Goal: Task Accomplishment & Management: Complete application form

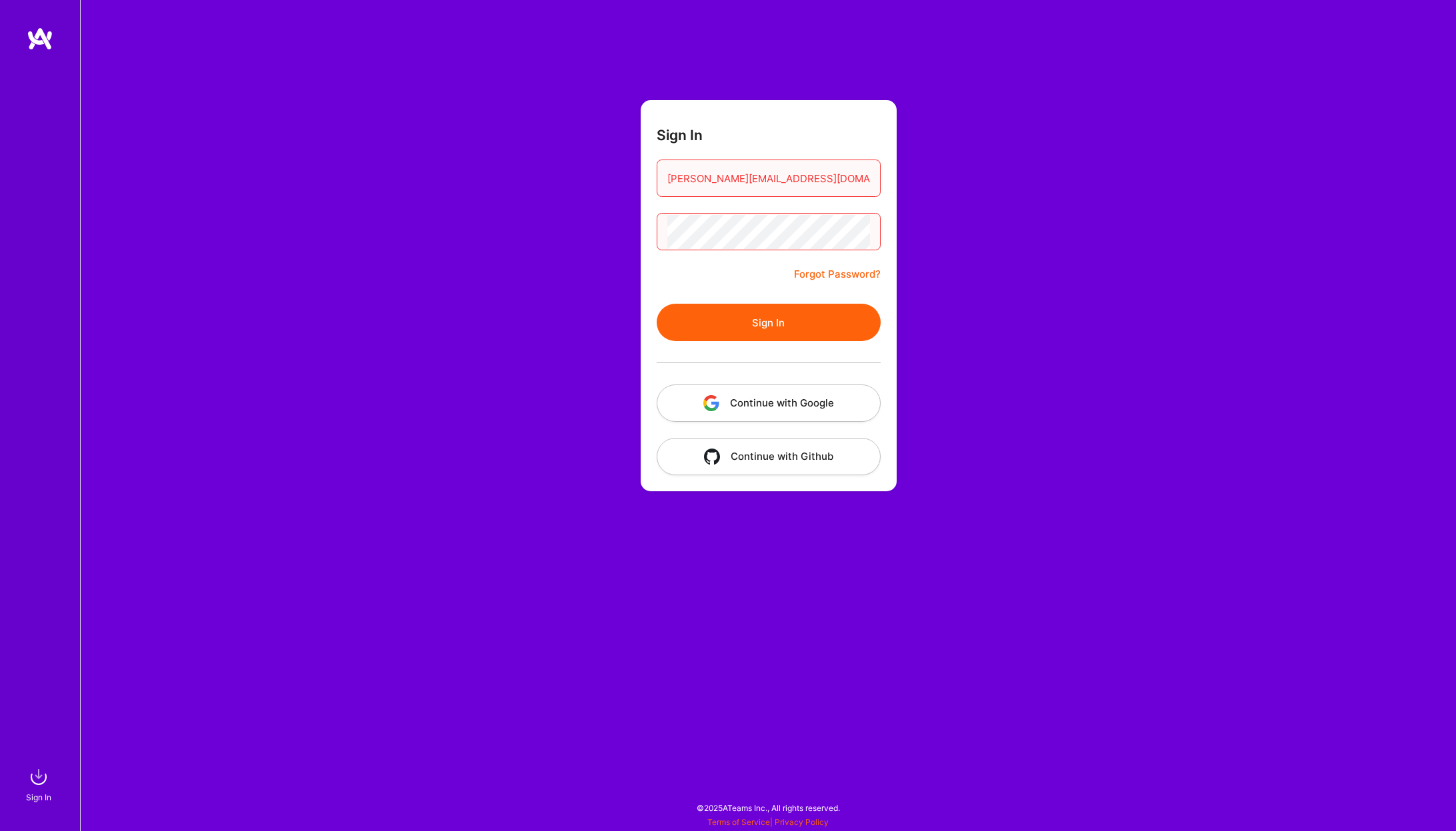
click at [780, 181] on input "[PERSON_NAME][EMAIL_ADDRESS][DOMAIN_NAME]" at bounding box center [769, 177] width 202 height 34
click at [780, 326] on button "Sign In" at bounding box center [769, 322] width 225 height 38
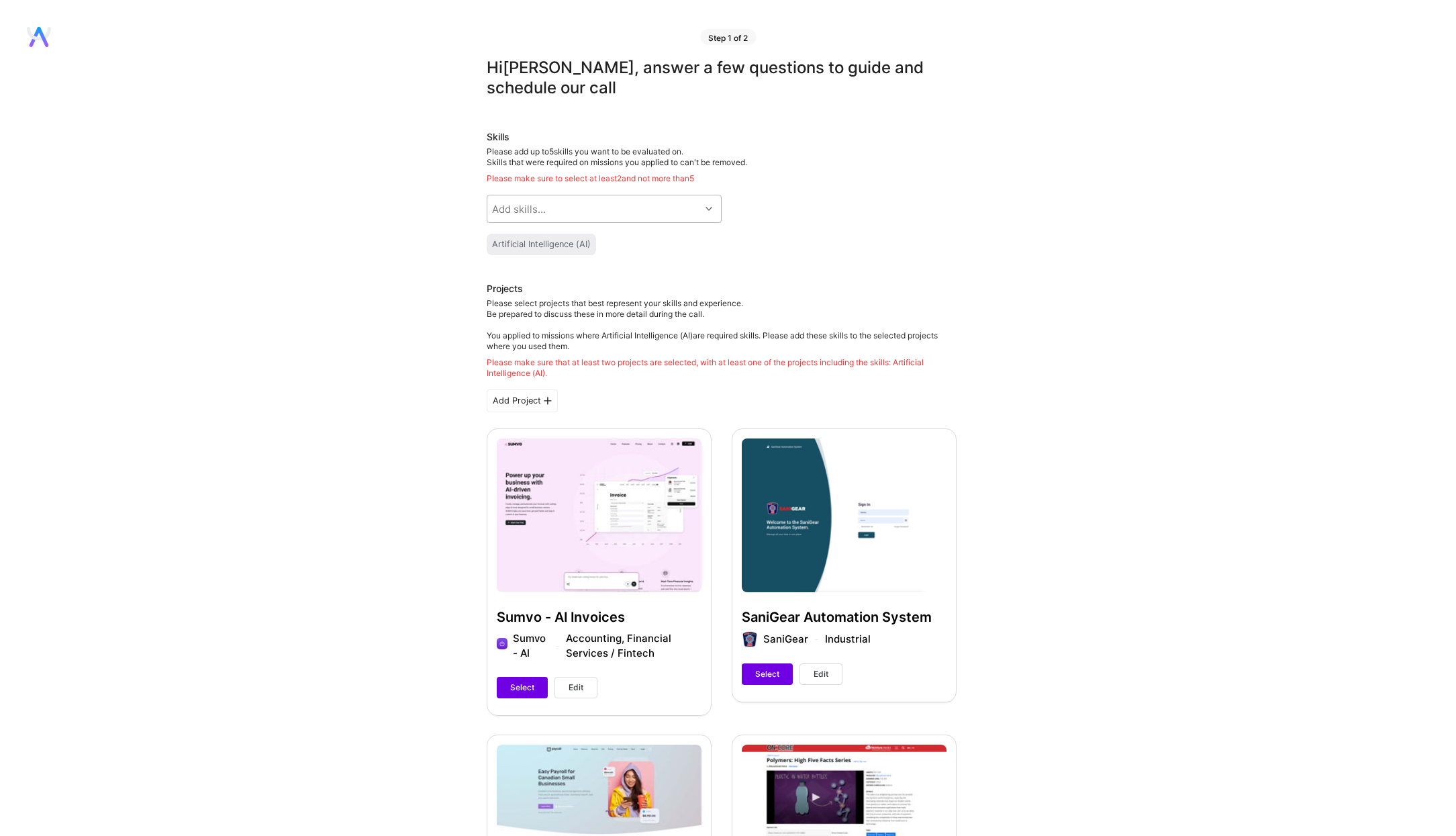
click at [594, 209] on div "Add skills..." at bounding box center [593, 209] width 212 height 27
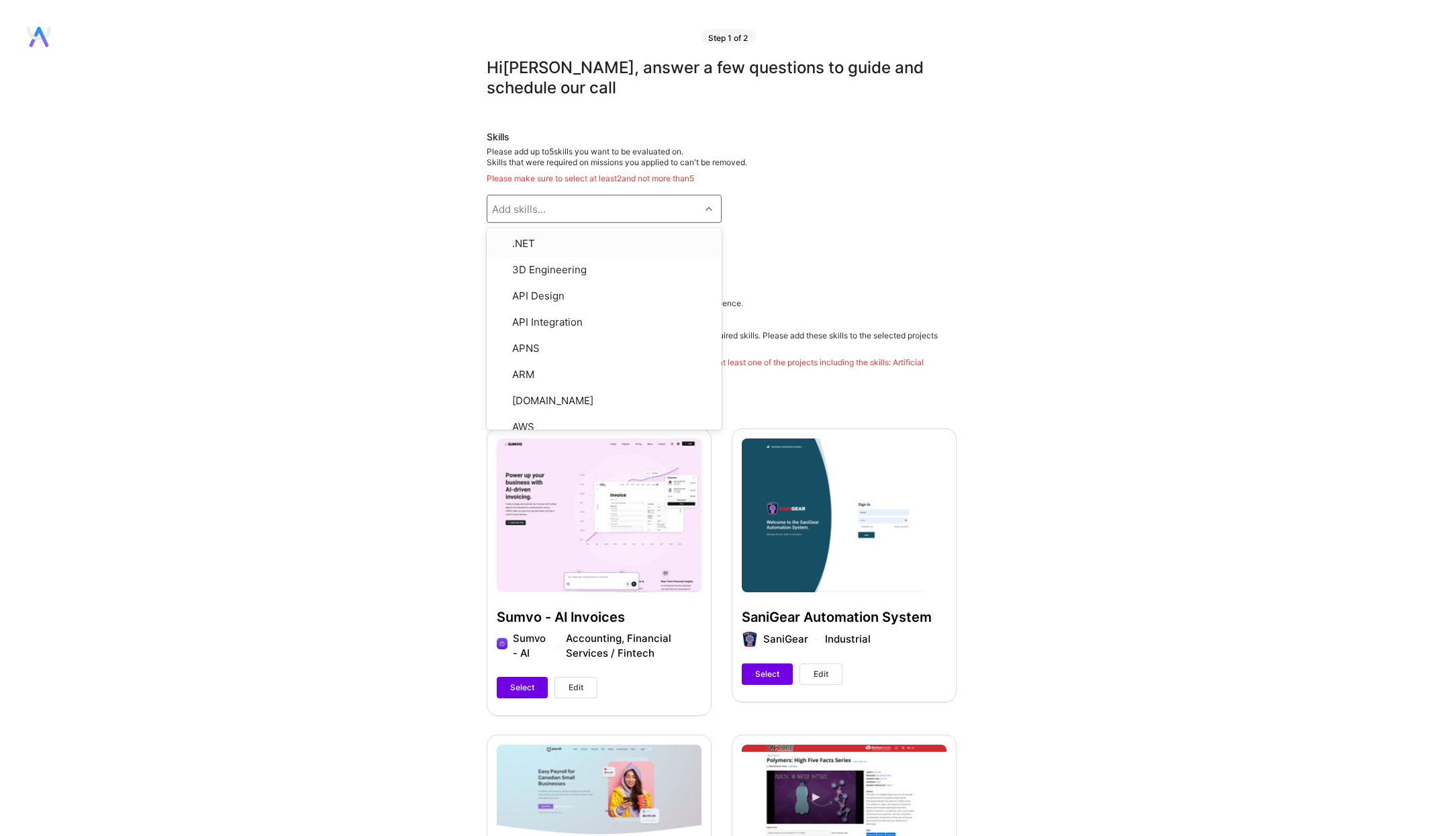
click at [813, 185] on div "Skills Please add up to 5 skills you want to be evaluated on. Skills that were …" at bounding box center [722, 192] width 469 height 125
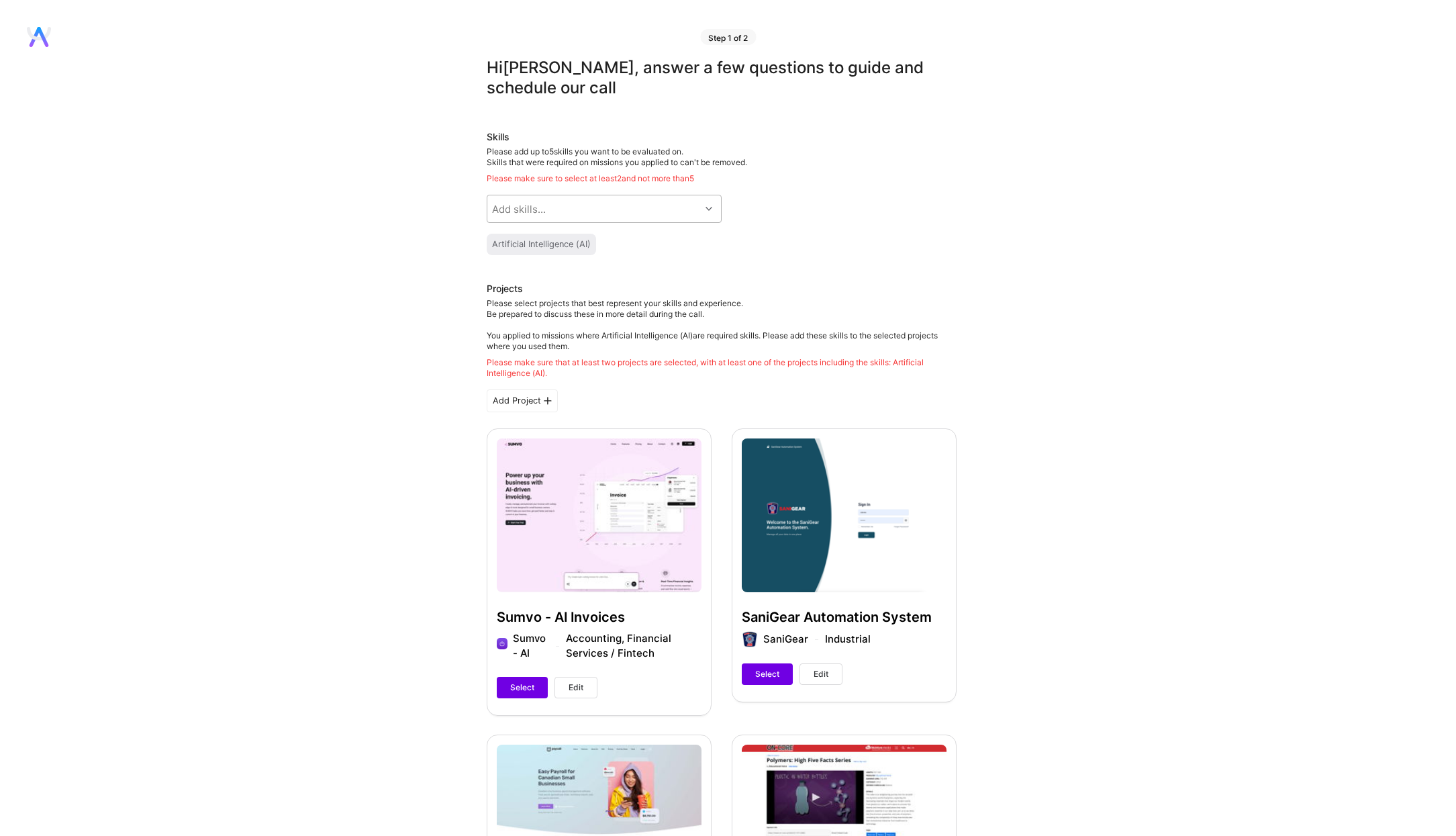
click at [709, 206] on icon at bounding box center [708, 209] width 7 height 7
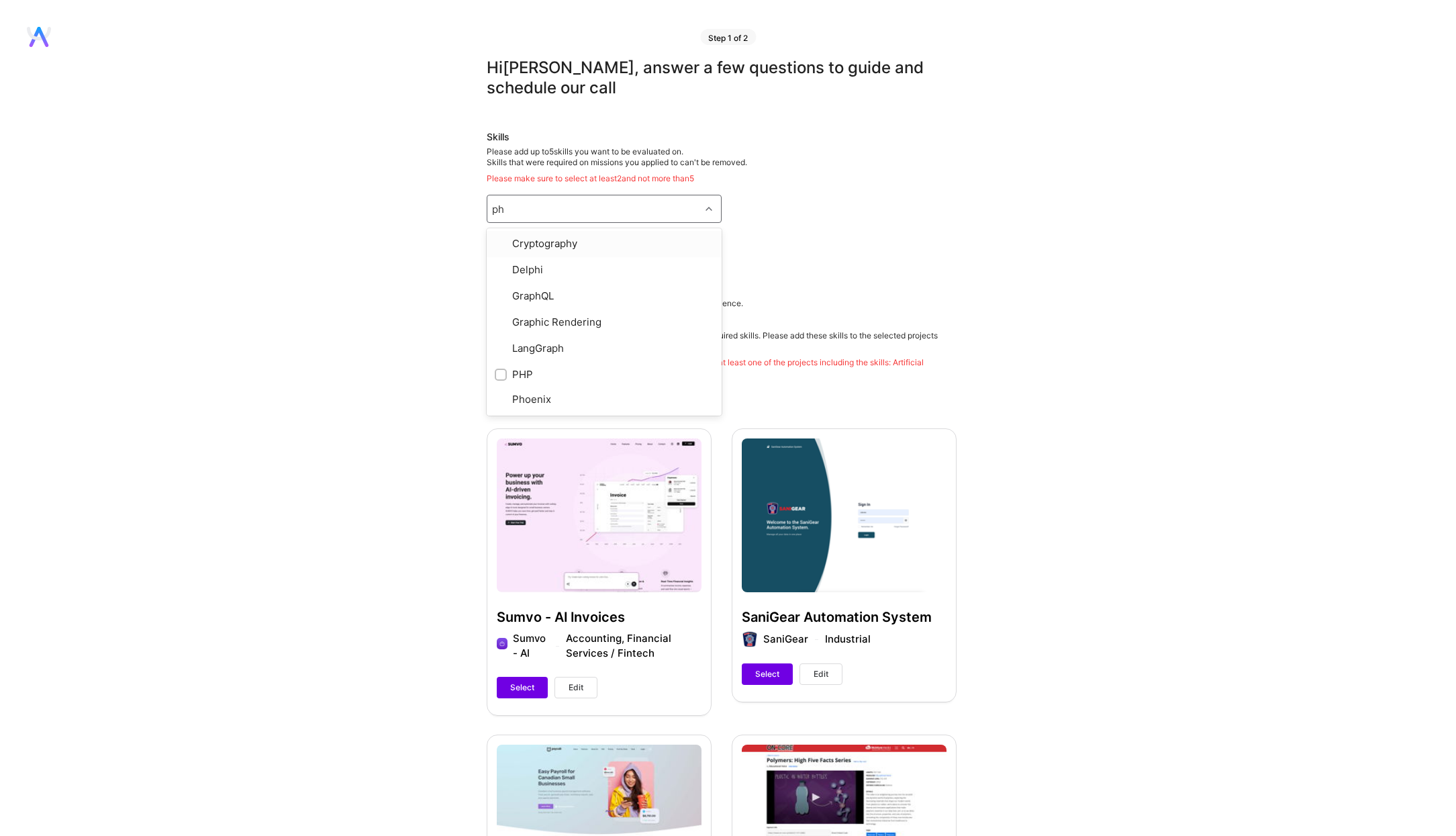
type input "php"
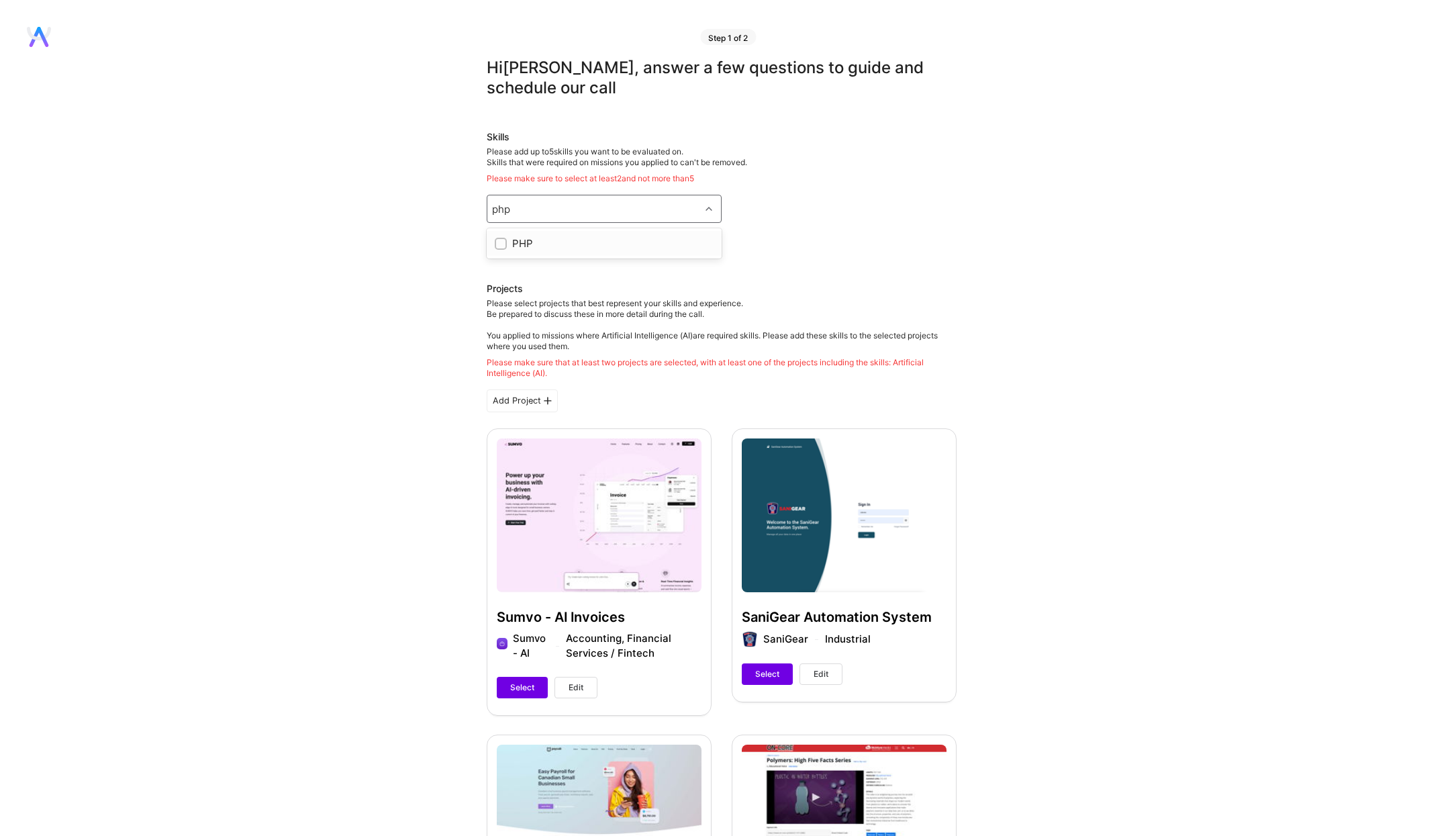
click at [498, 242] on input "checkbox" at bounding box center [502, 244] width 10 height 10
checkbox input "true"
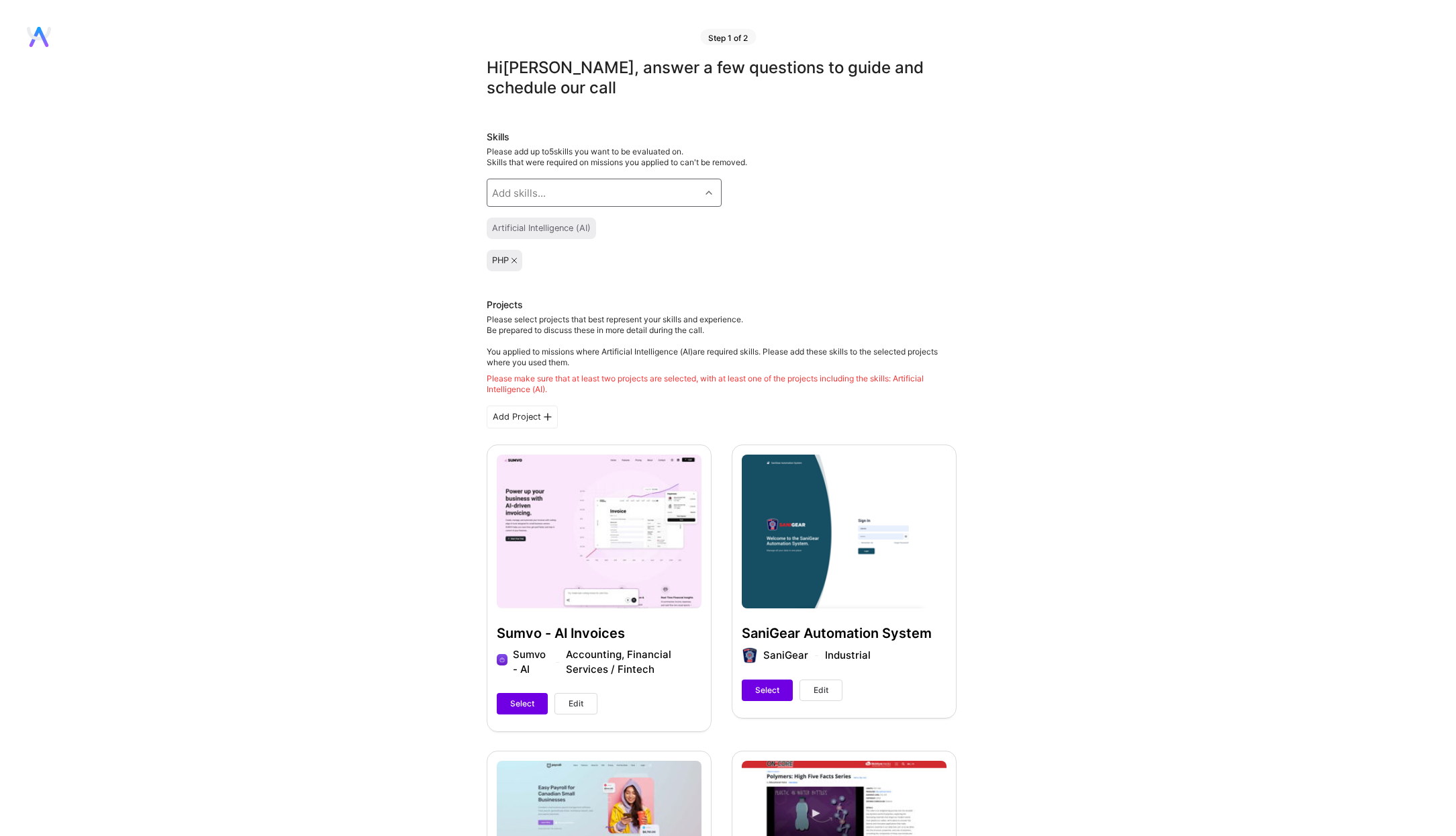
click at [527, 193] on div "Add skills..." at bounding box center [518, 193] width 53 height 15
type input "f"
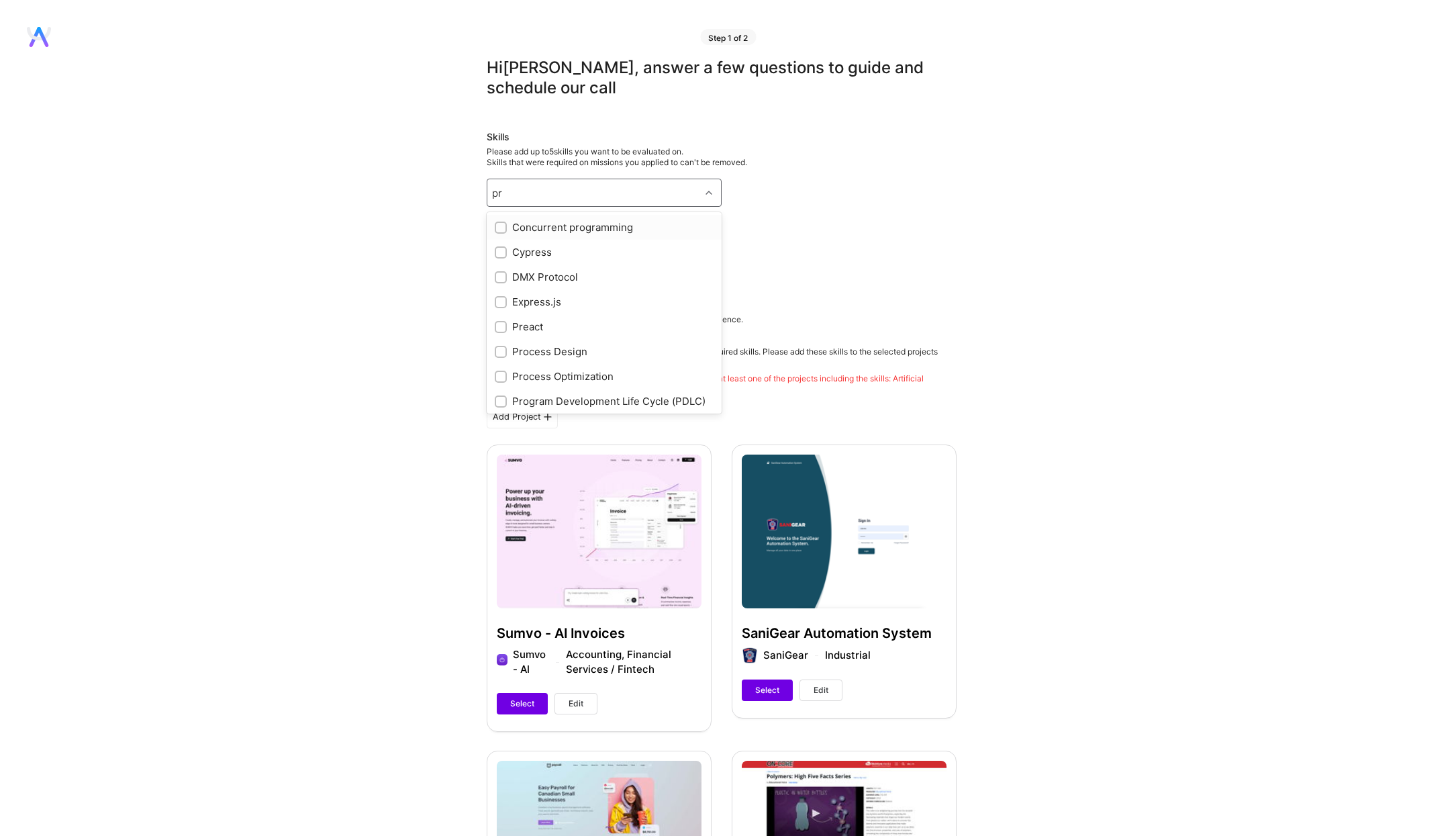
type input "p"
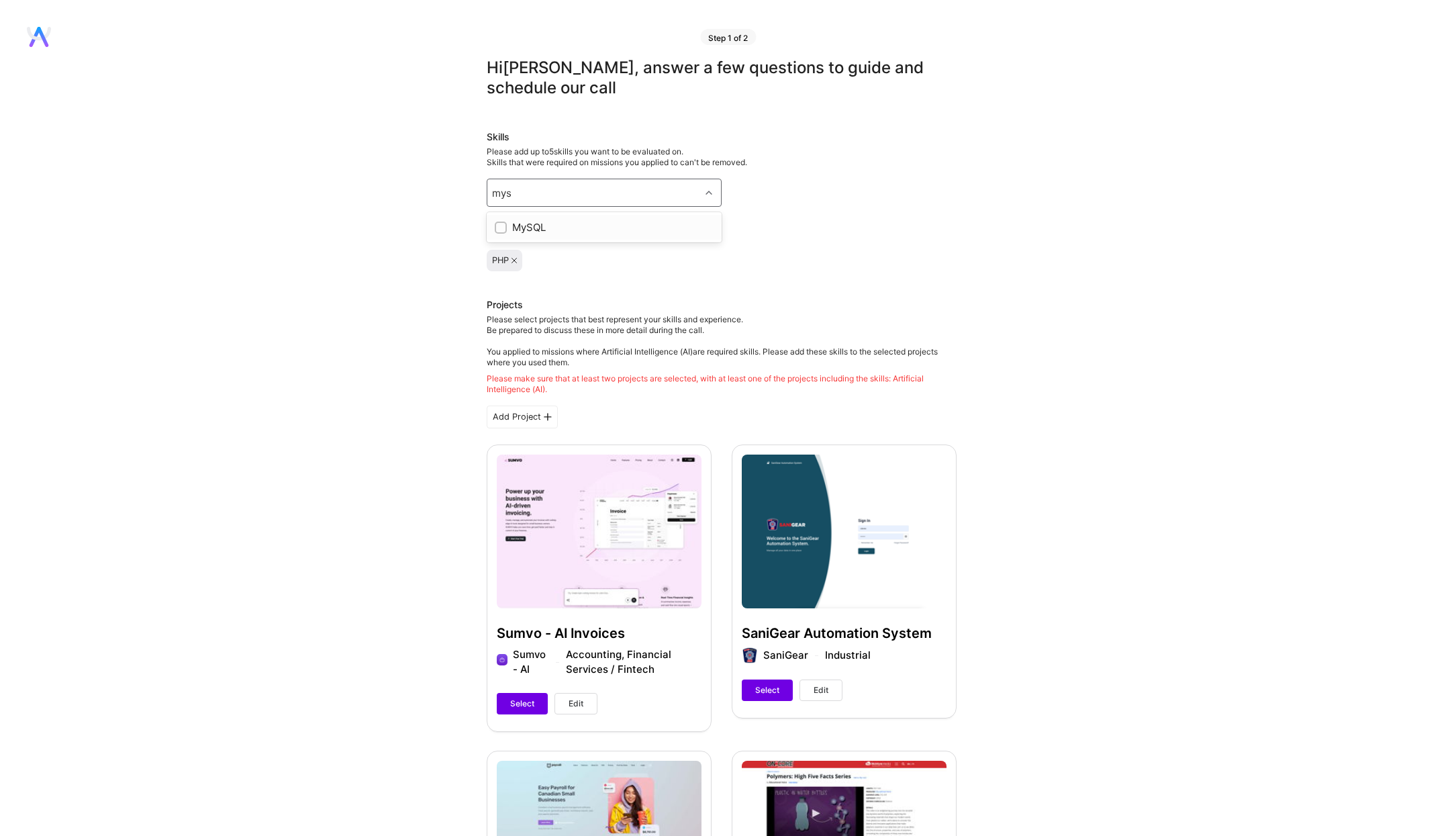
type input "mysq"
click at [502, 228] on input "checkbox" at bounding box center [502, 228] width 10 height 10
checkbox input "true"
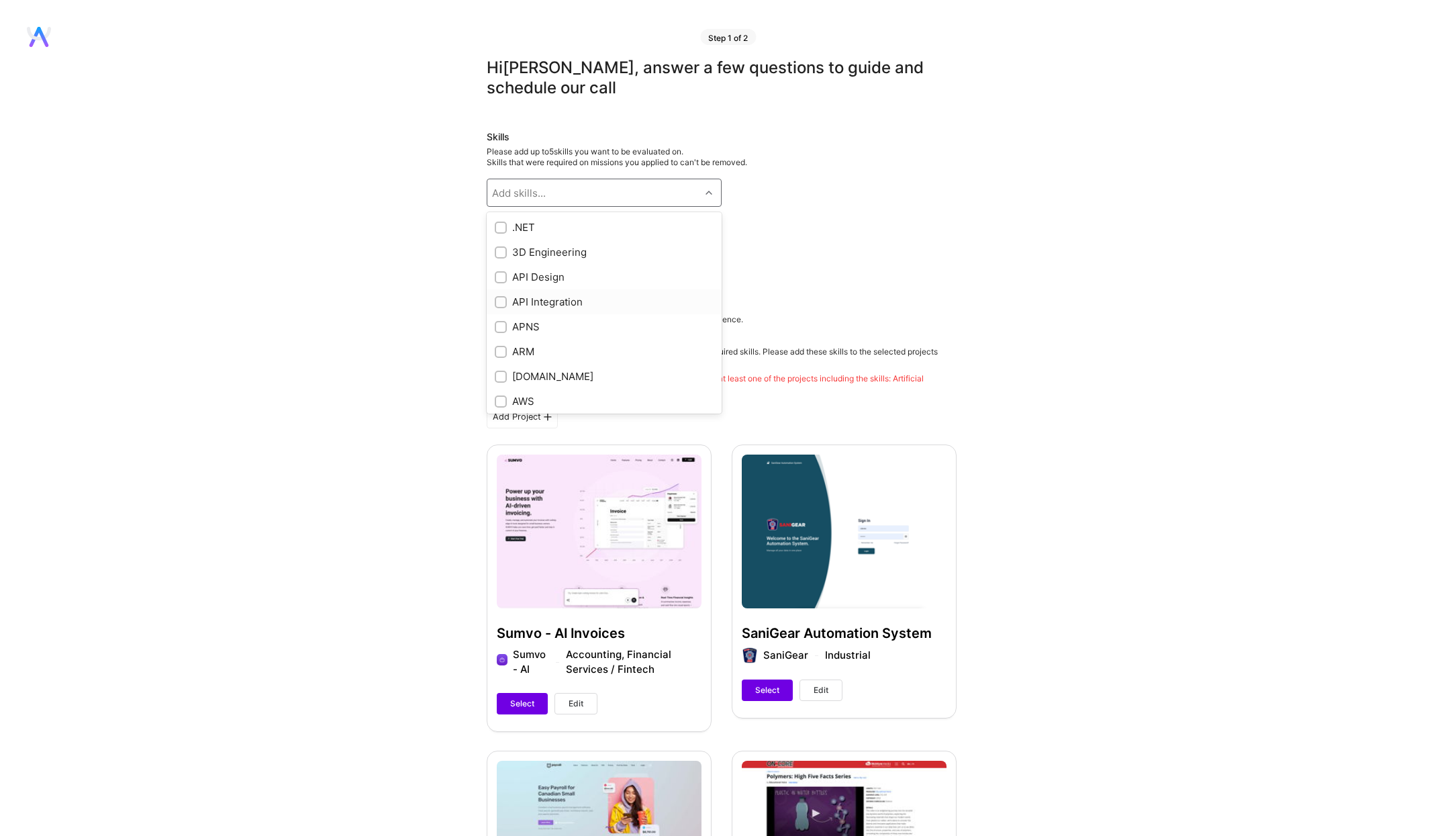
scroll to position [3, 0]
click at [502, 296] on input "checkbox" at bounding box center [502, 301] width 10 height 10
checkbox input "true"
click at [501, 220] on input "checkbox" at bounding box center [502, 217] width 10 height 10
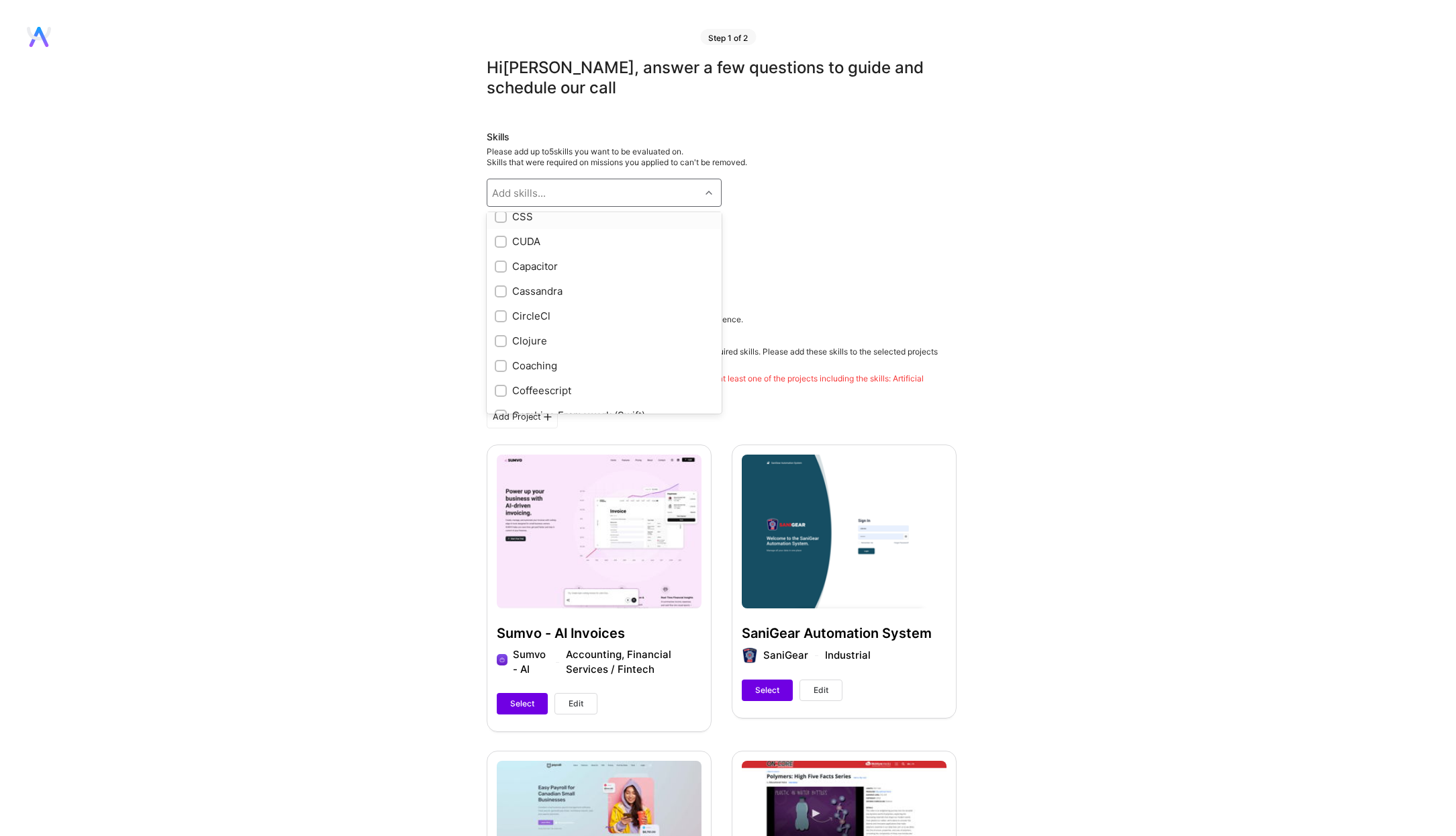
checkbox input "true"
click at [502, 278] on input "checkbox" at bounding box center [502, 278] width 10 height 10
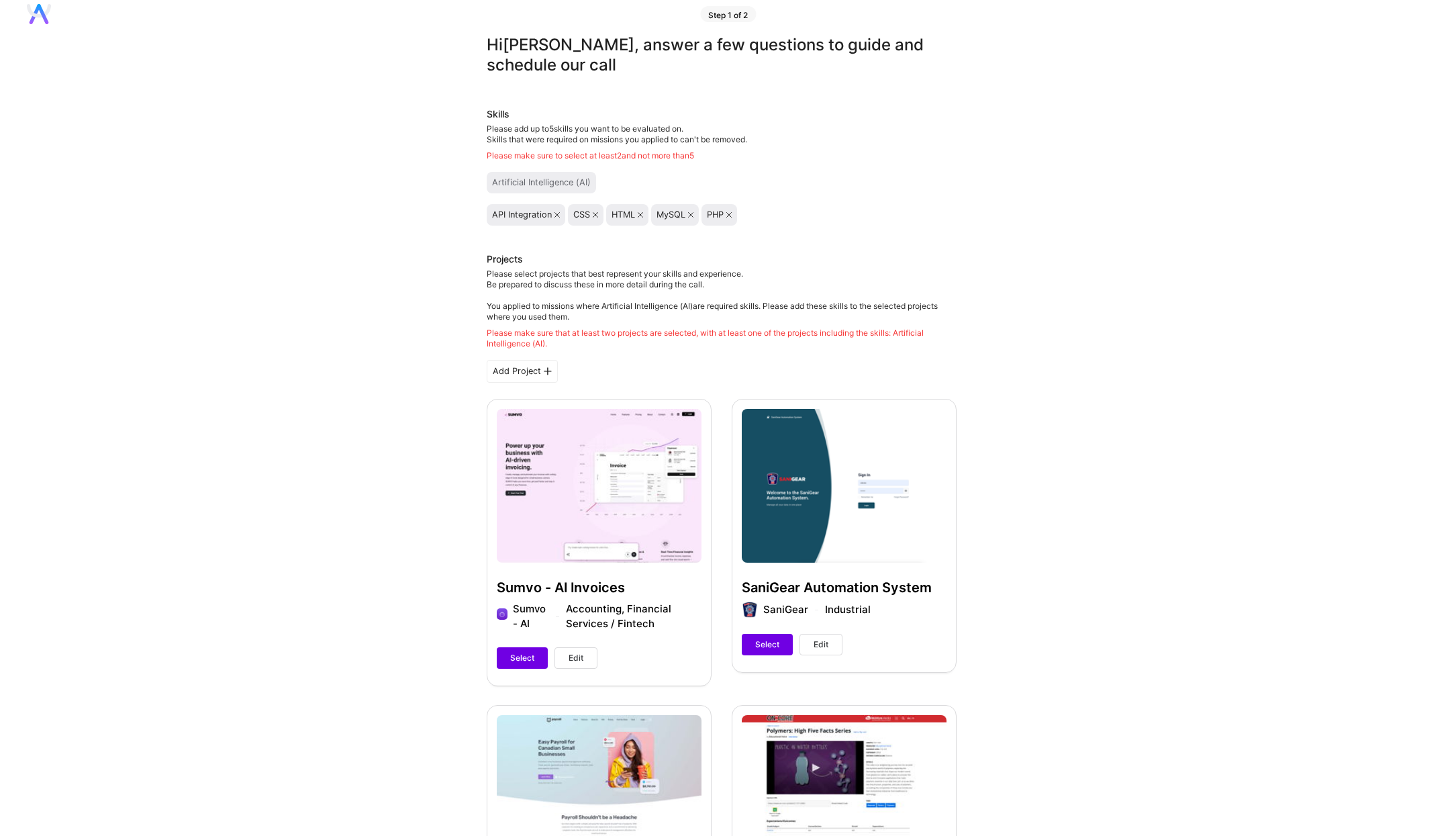
scroll to position [25, 0]
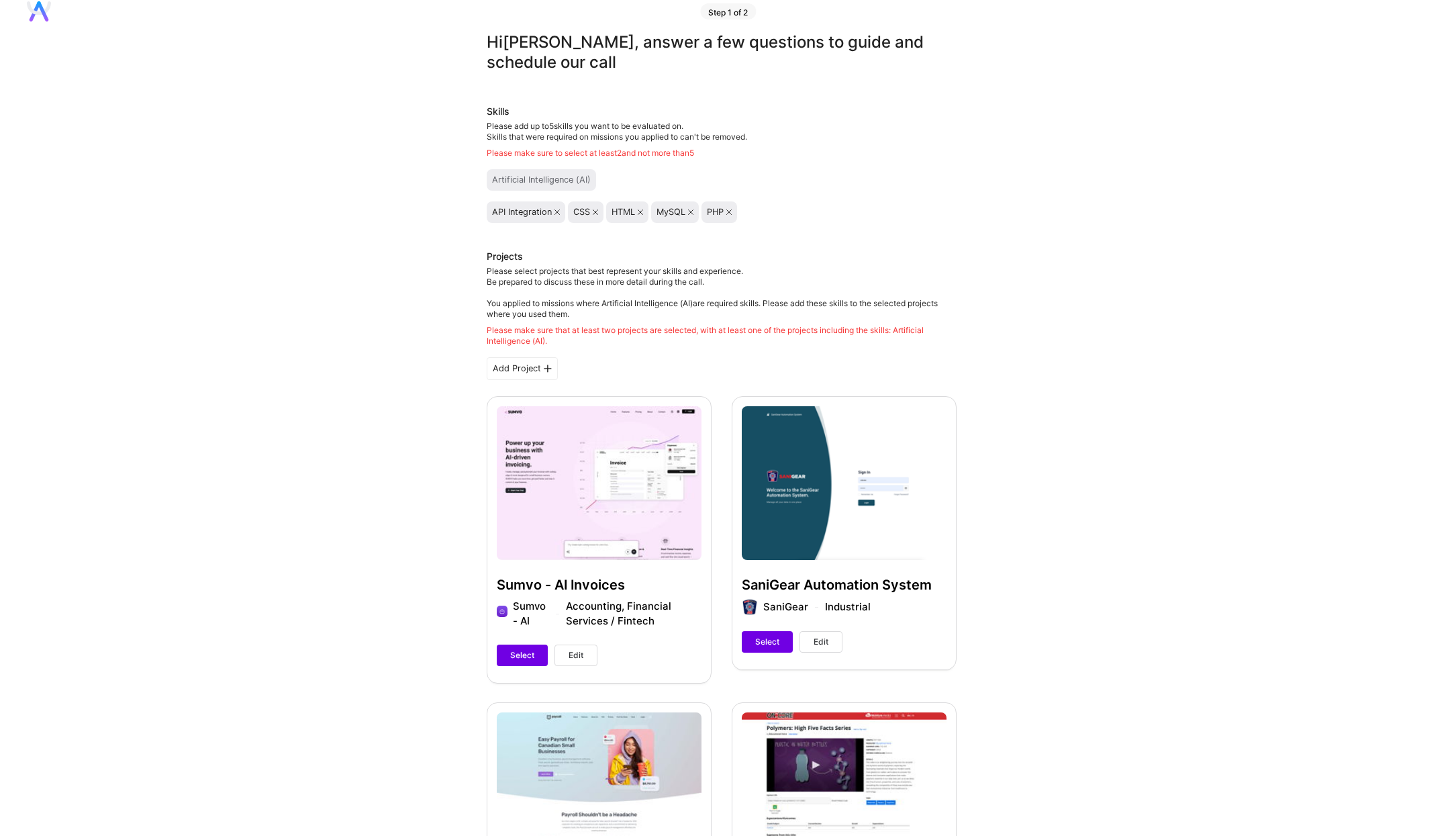
click at [569, 182] on div "Artificial Intelligence (AI)" at bounding box center [541, 179] width 99 height 11
click at [642, 211] on icon at bounding box center [640, 212] width 6 height 6
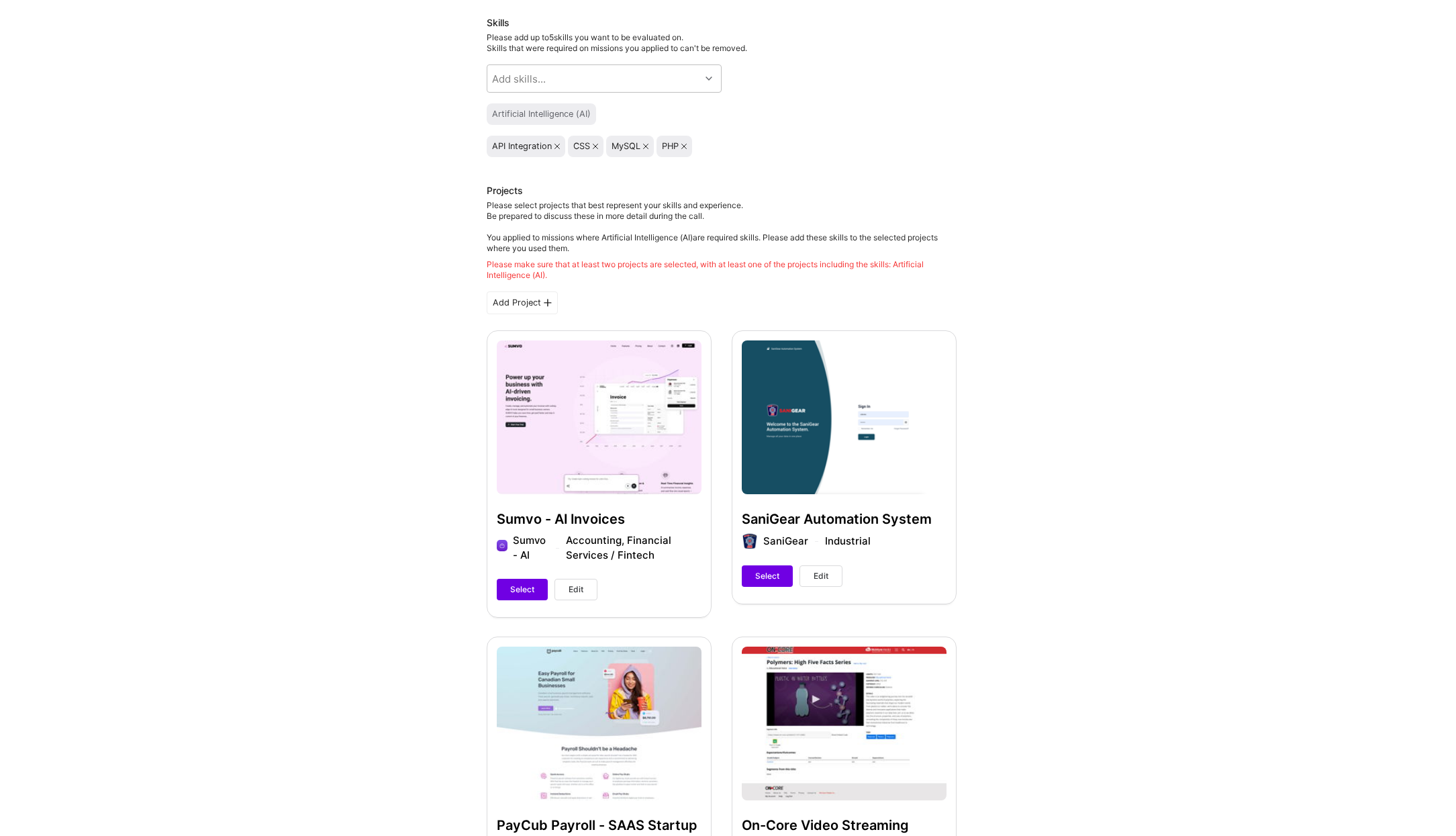
scroll to position [114, 0]
click at [519, 585] on span "Select" at bounding box center [522, 589] width 24 height 12
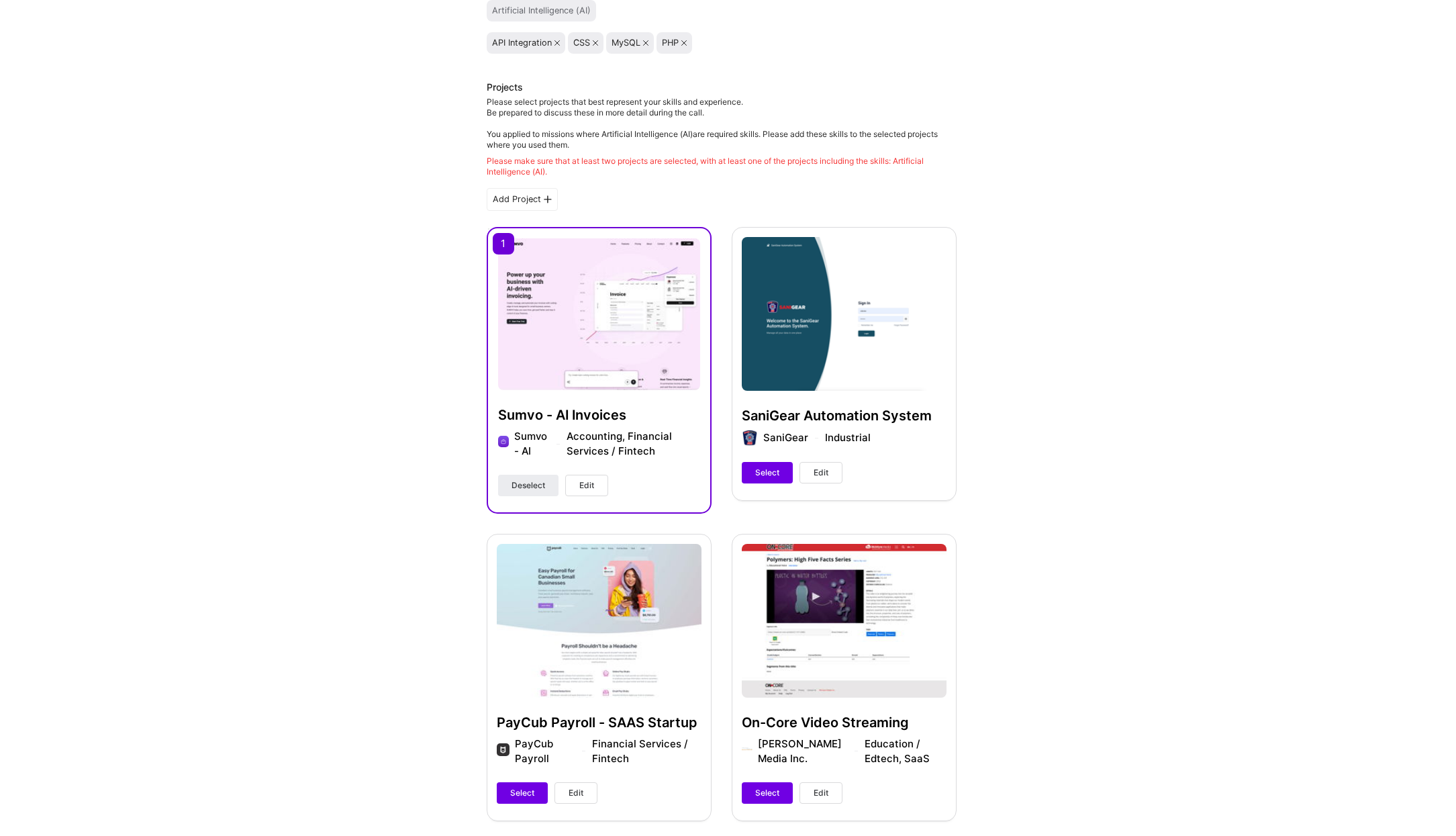
scroll to position [247, 0]
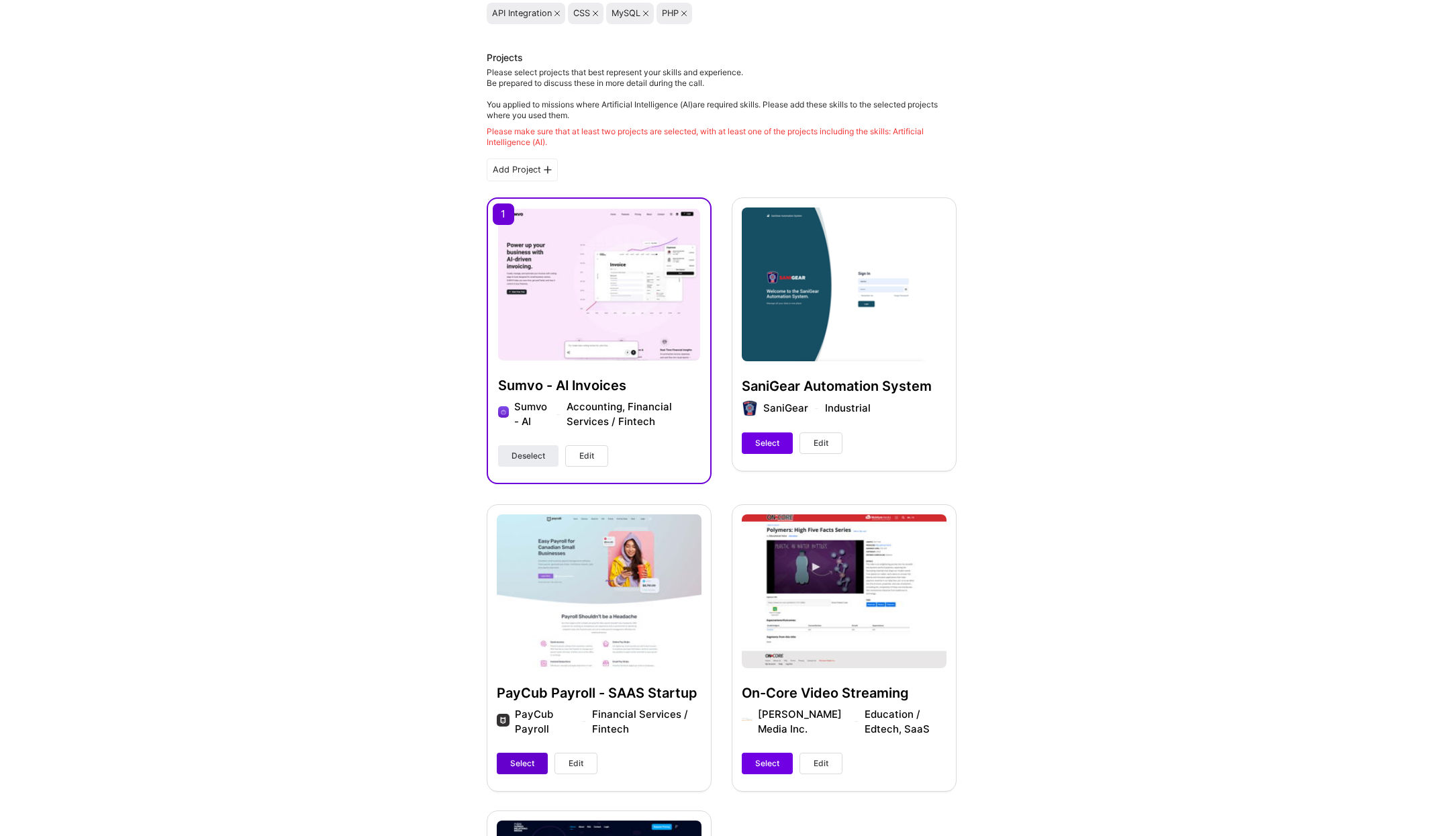
click at [522, 759] on span "Select" at bounding box center [522, 763] width 24 height 12
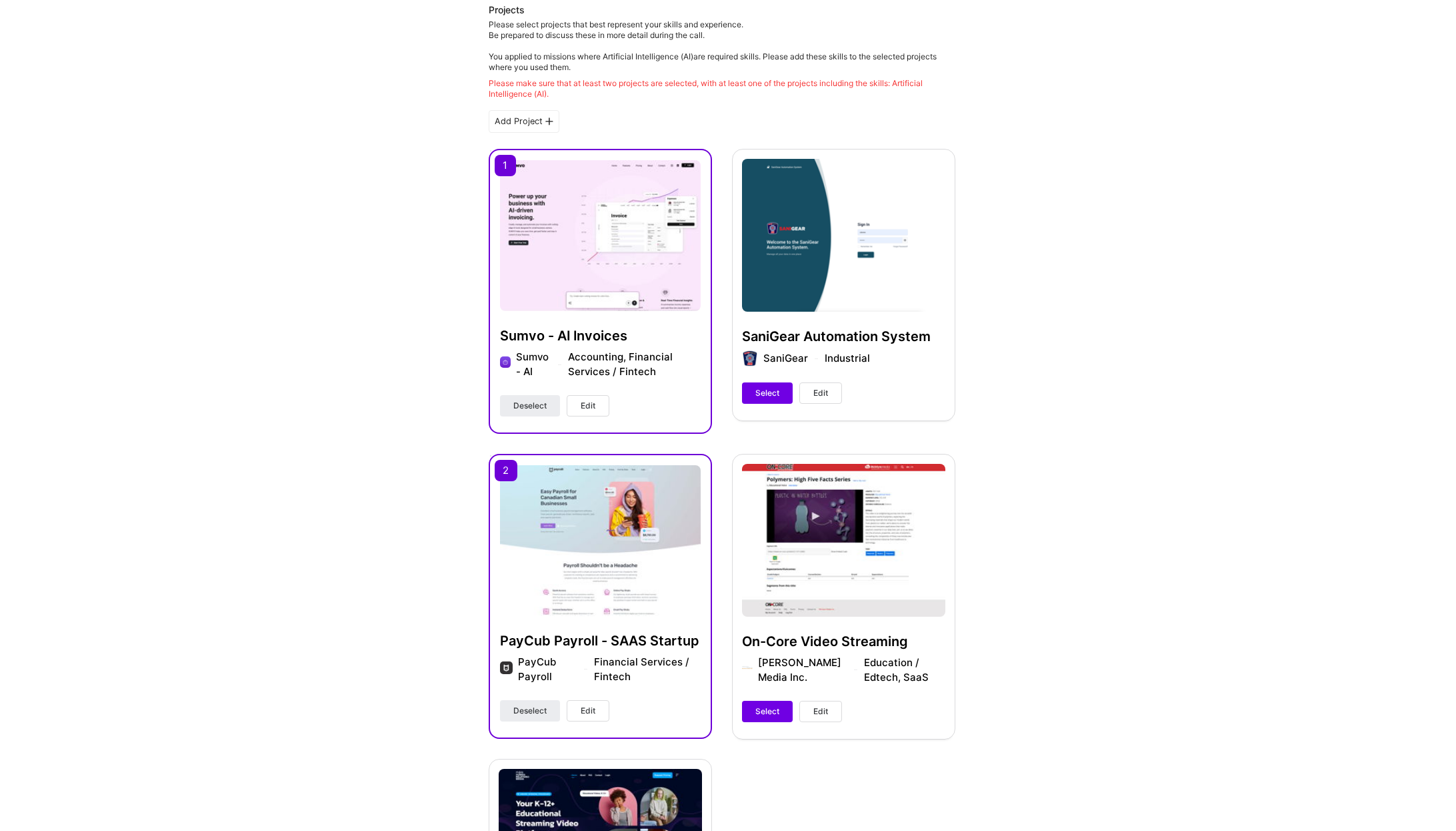
scroll to position [262, 0]
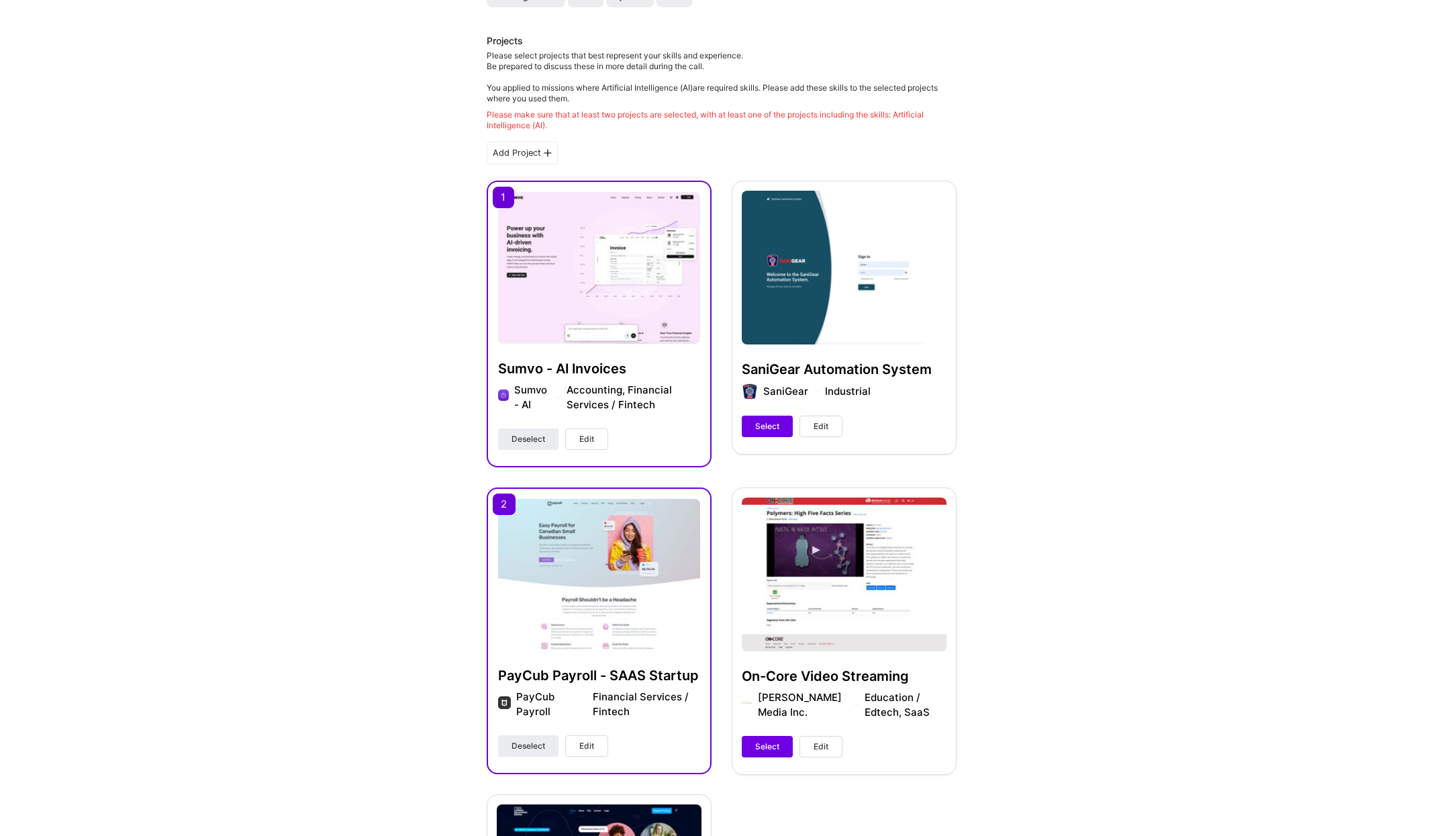
click at [592, 434] on span "Edit" at bounding box center [586, 438] width 15 height 12
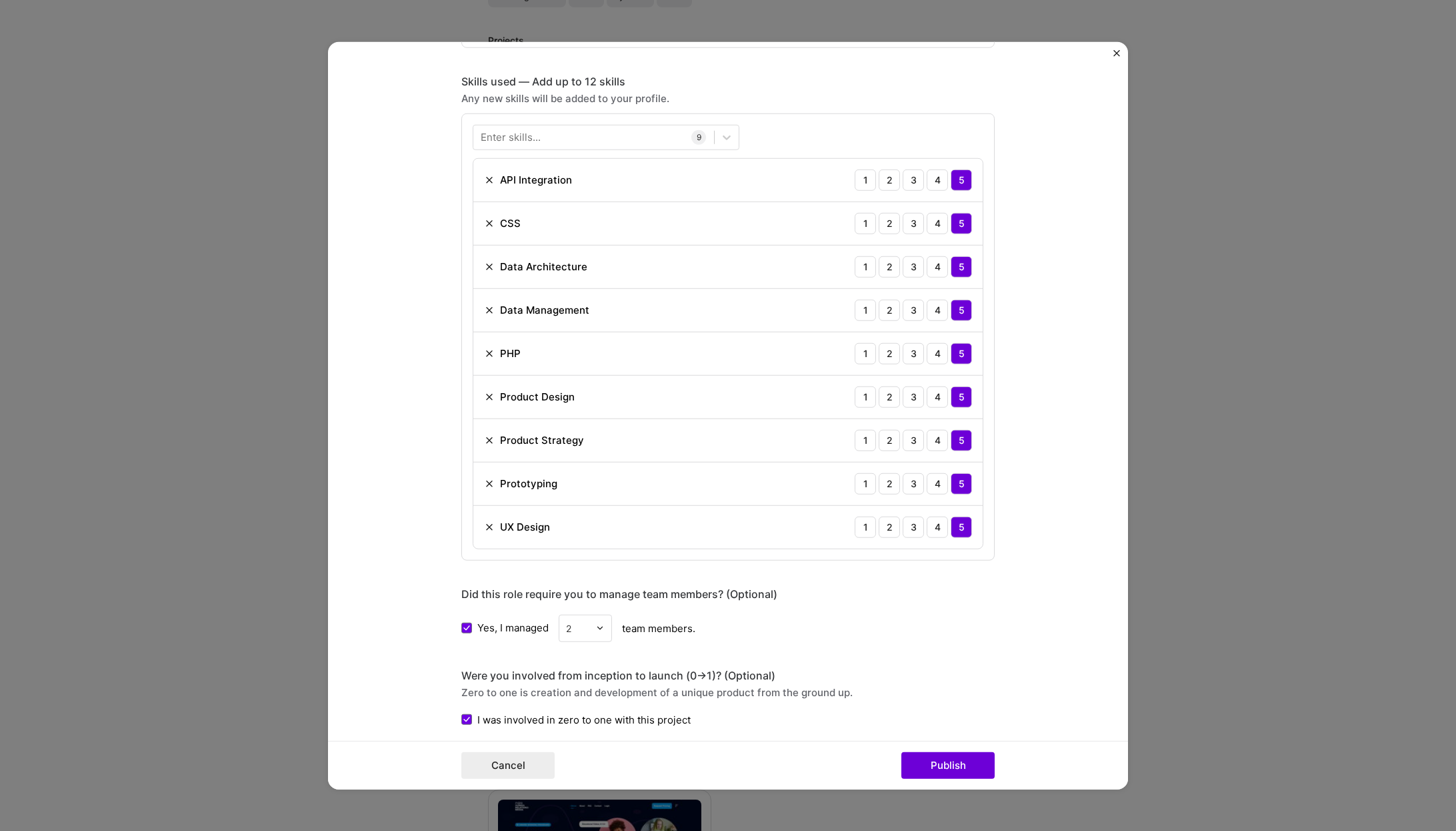
scroll to position [868, 0]
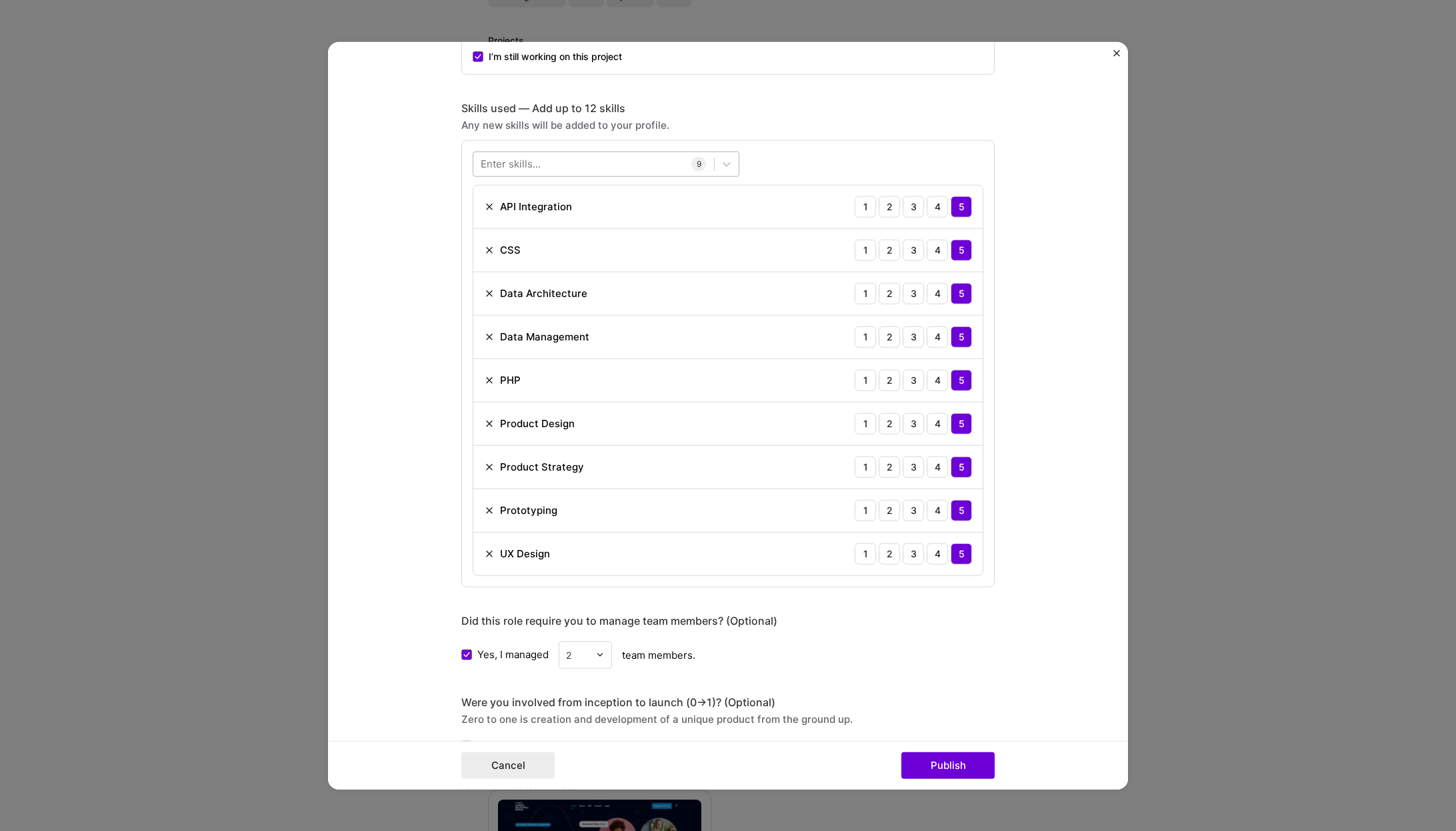
click at [588, 164] on div at bounding box center [594, 163] width 241 height 22
click at [481, 218] on span at bounding box center [486, 218] width 11 height 11
click at [0, 0] on input "checkbox" at bounding box center [0, 0] width 0 height 0
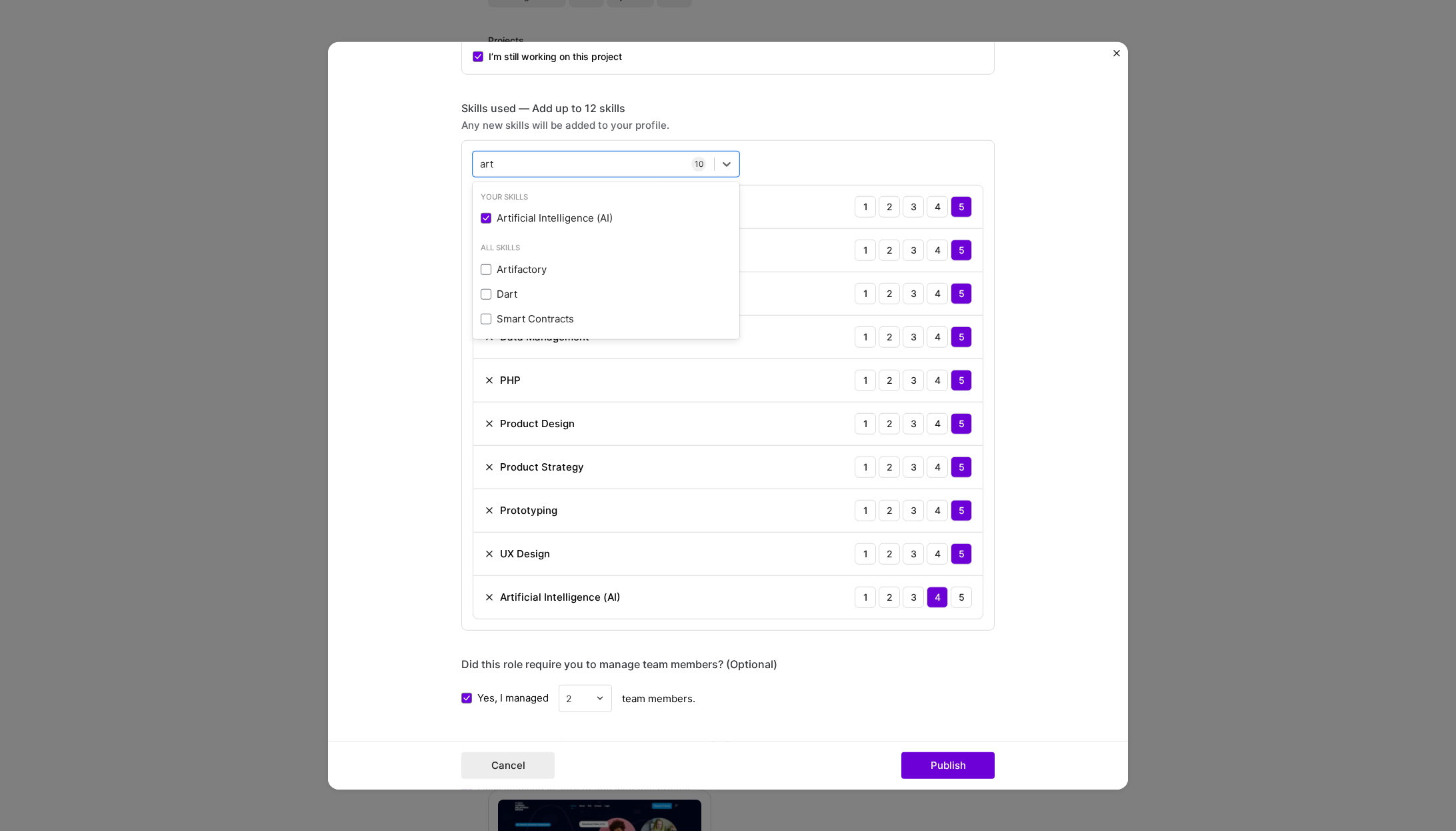
type input "art"
click at [1038, 541] on form "Project title Sumvo - AI Invoices Company Sumvo - AI Project industry Industry …" at bounding box center [728, 416] width 800 height 748
click at [959, 600] on div "5" at bounding box center [962, 597] width 21 height 21
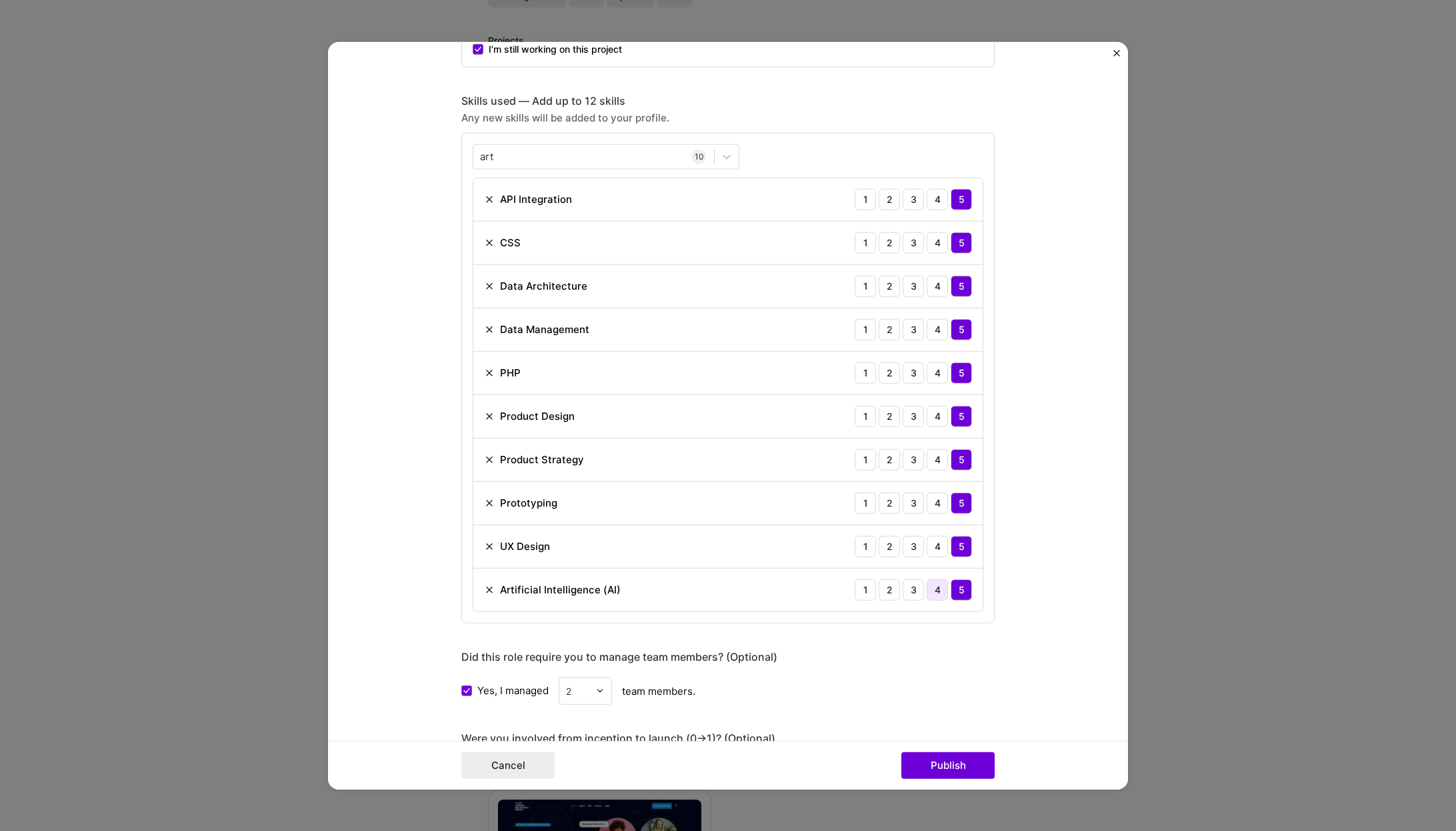
click at [935, 591] on div "4" at bounding box center [938, 589] width 21 height 21
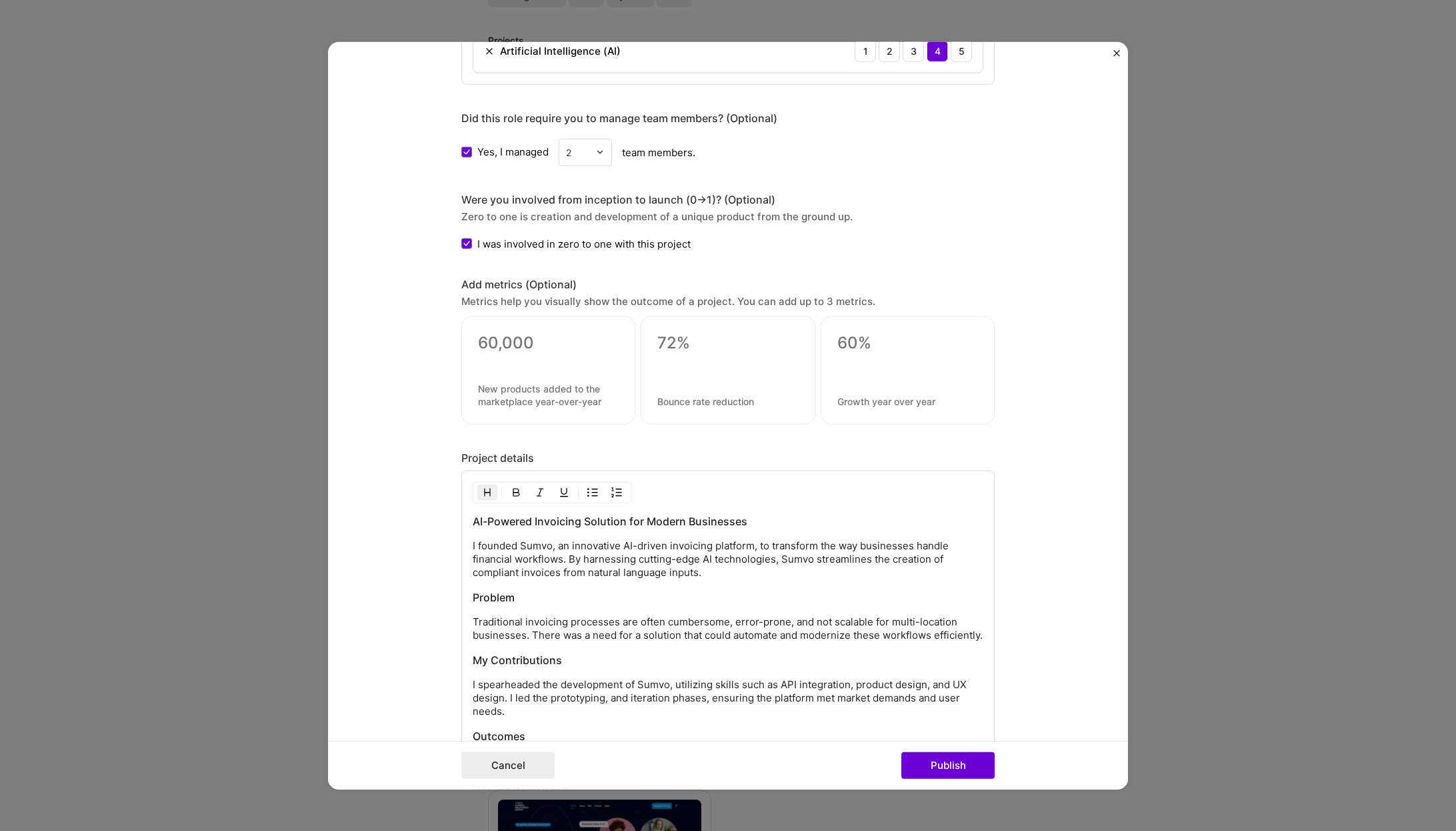
scroll to position [1414, 0]
click at [954, 764] on button "Publish" at bounding box center [948, 765] width 93 height 27
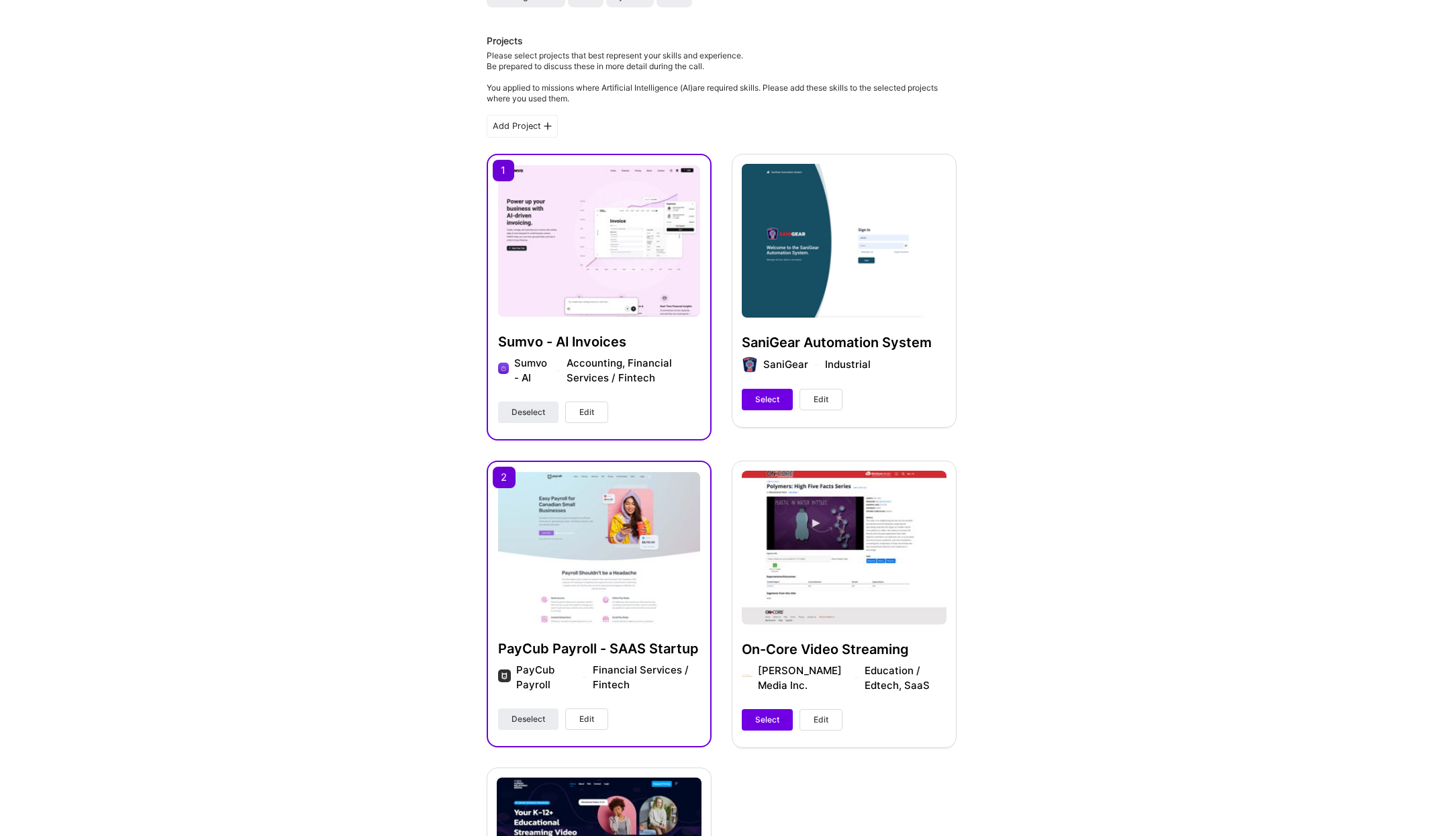
click at [590, 553] on img at bounding box center [599, 548] width 202 height 151
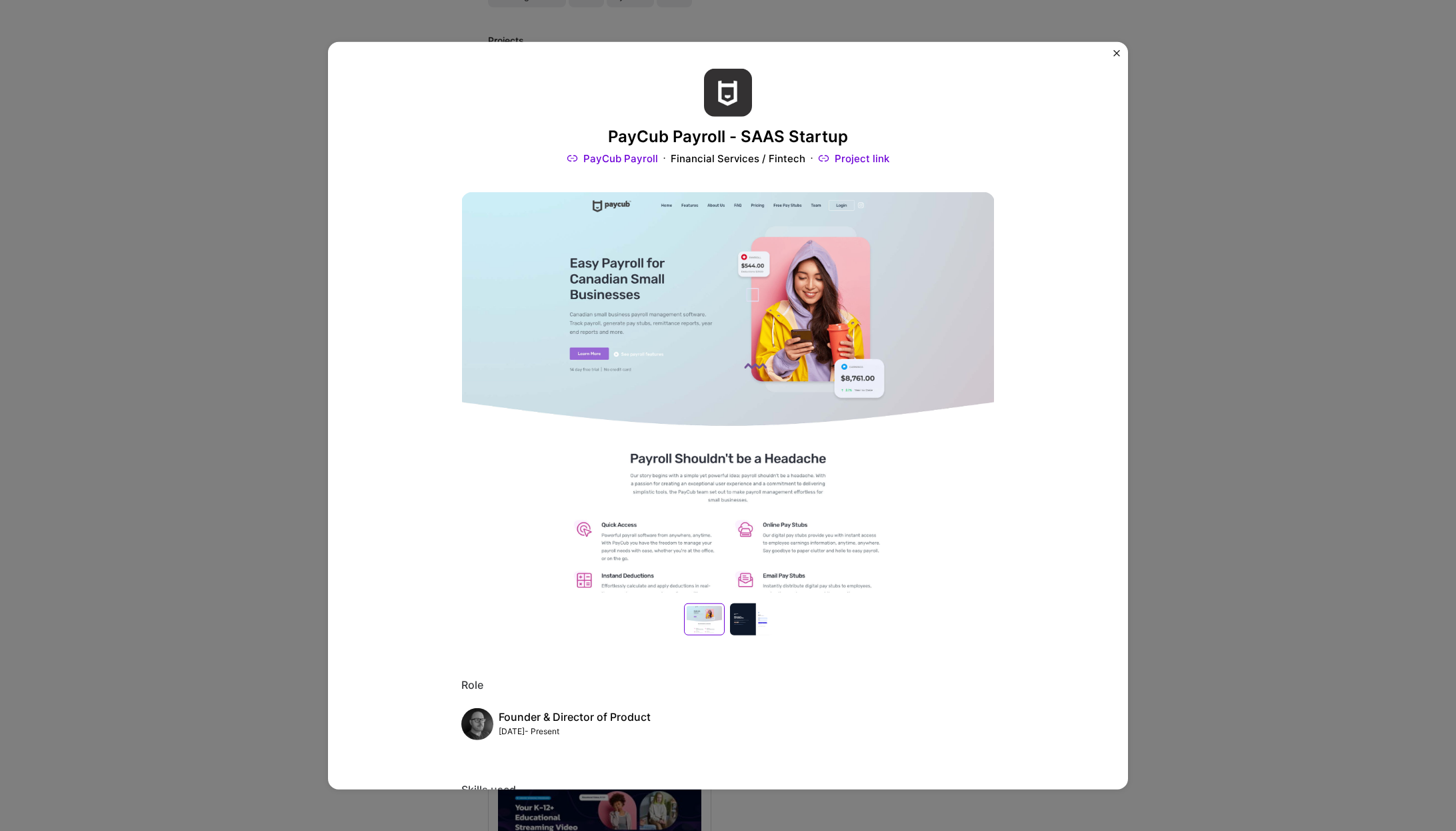
click at [1115, 49] on img "Close" at bounding box center [1117, 52] width 7 height 7
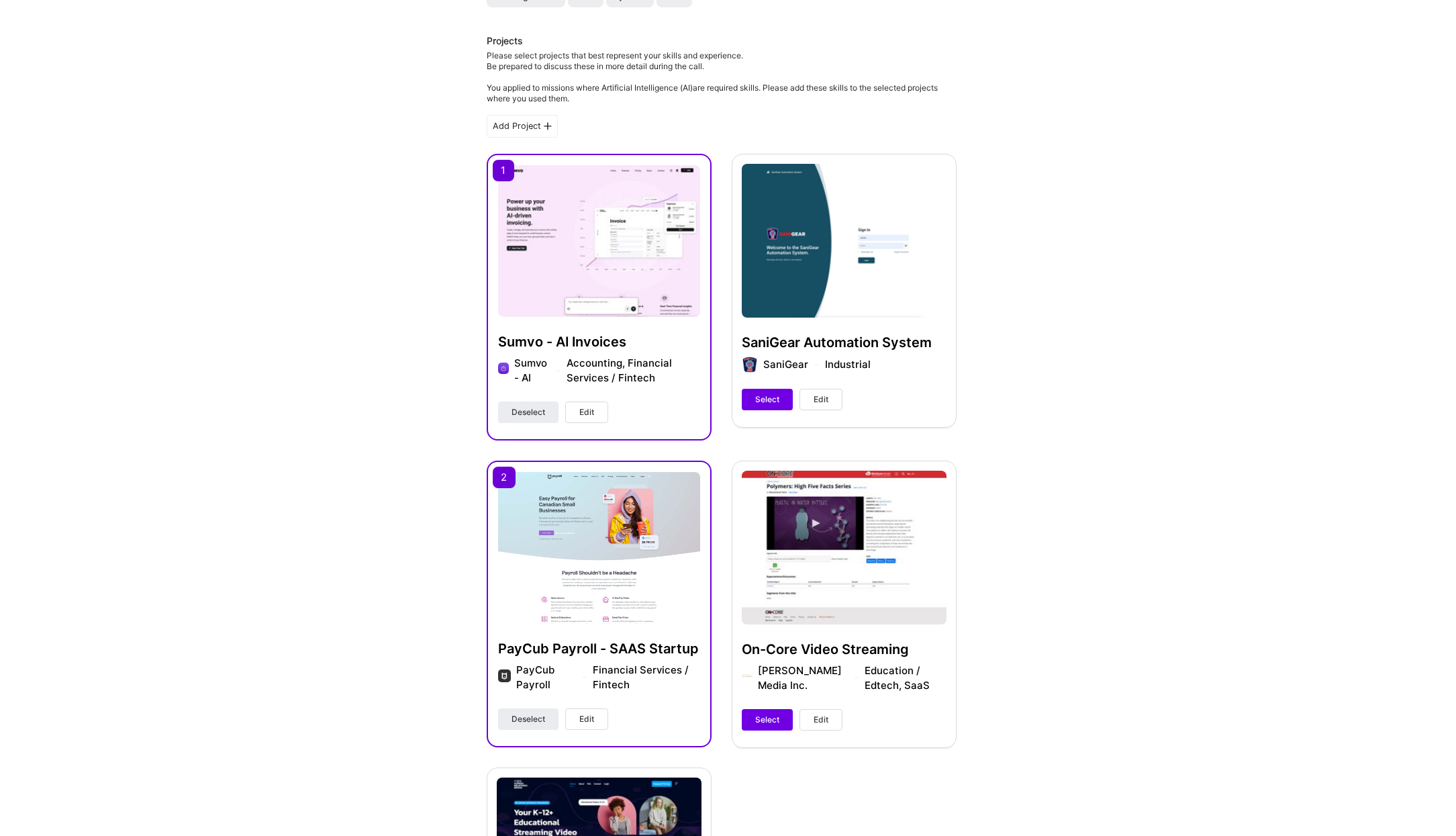
click at [588, 721] on span "Edit" at bounding box center [586, 719] width 15 height 12
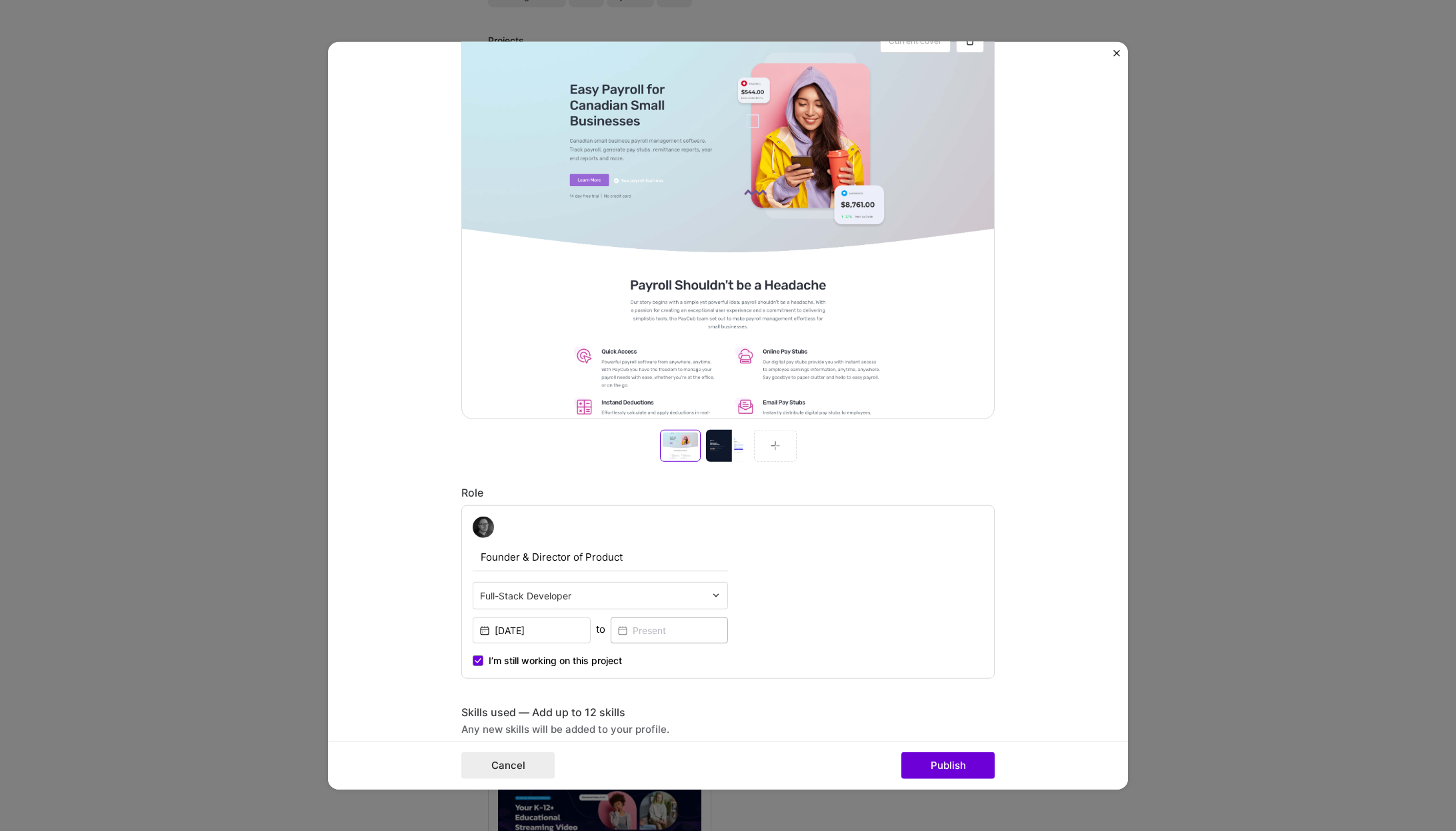
scroll to position [727, 0]
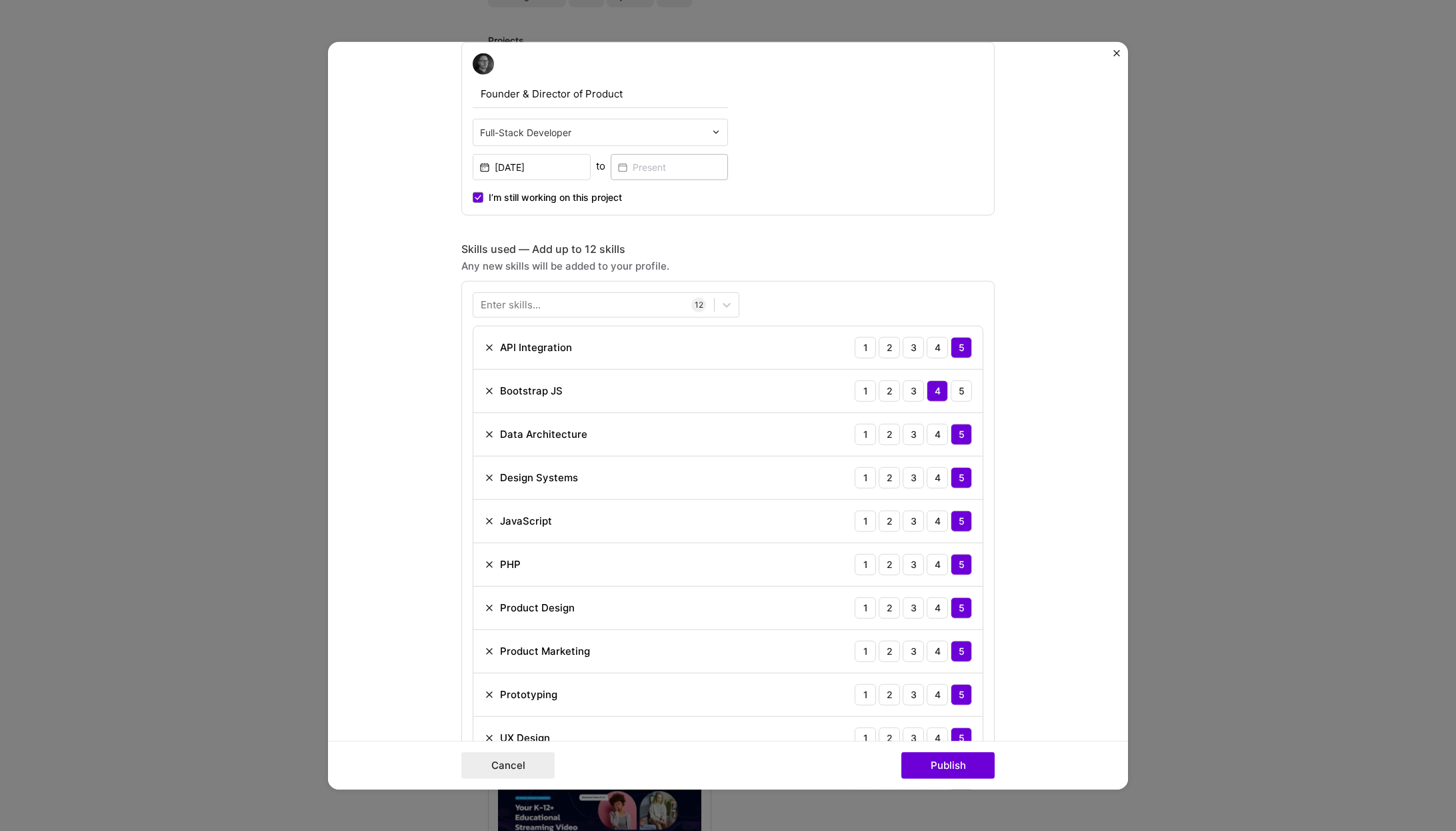
click at [528, 308] on div "Enter skills..." at bounding box center [511, 305] width 60 height 14
click at [527, 307] on div "Enter skills..." at bounding box center [511, 305] width 60 height 14
click at [545, 304] on div at bounding box center [594, 305] width 241 height 22
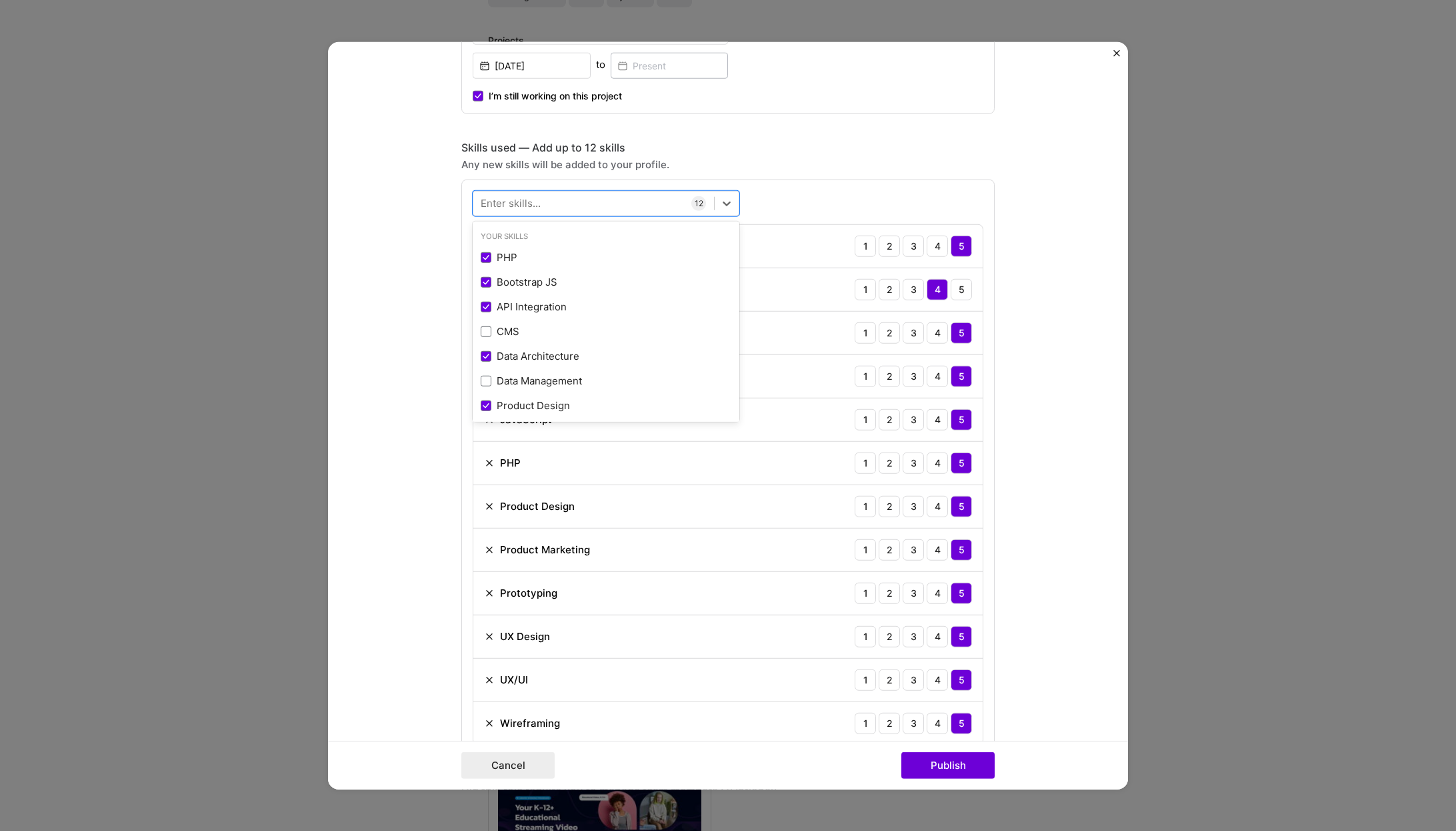
scroll to position [868, 0]
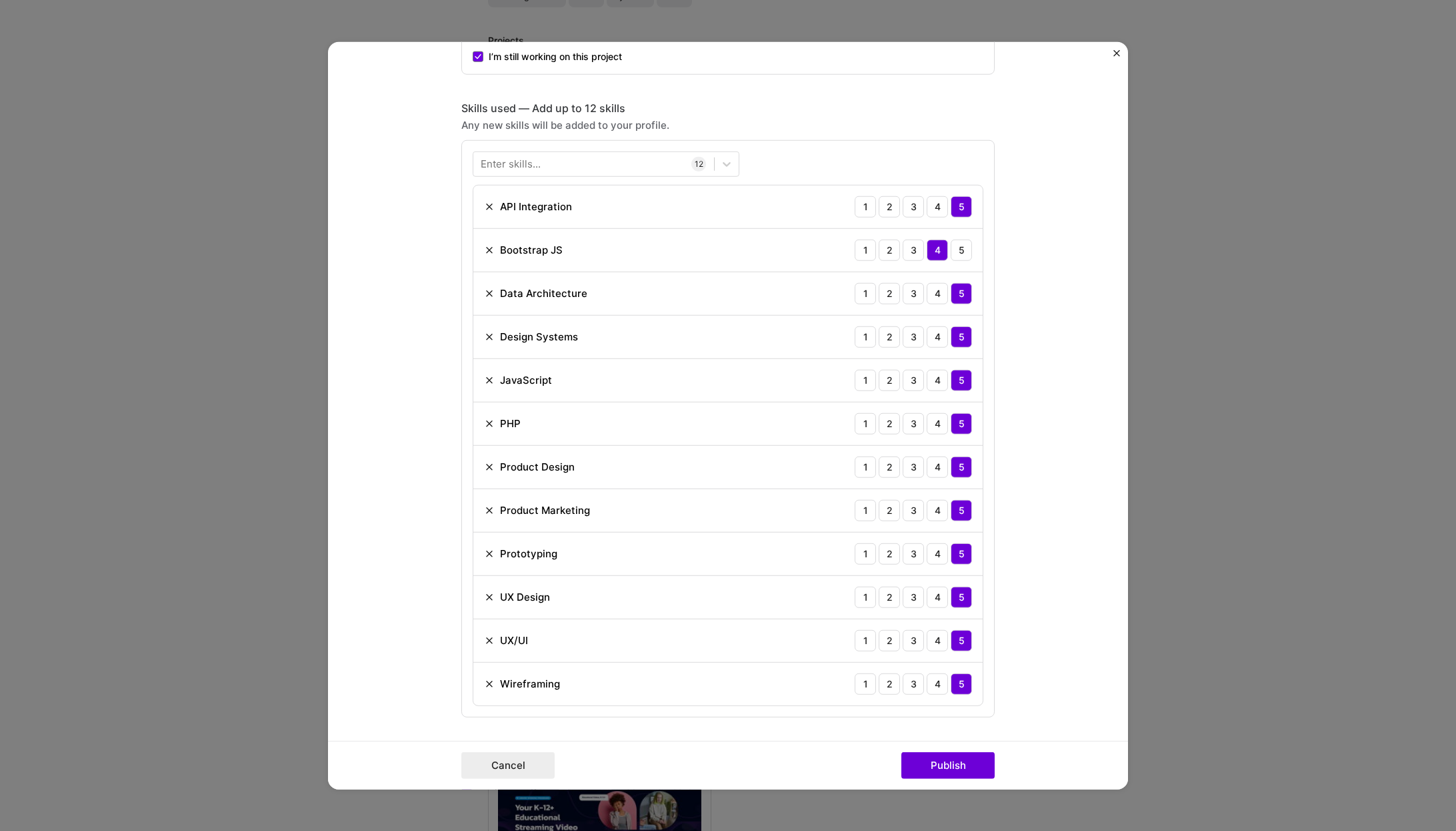
click at [484, 684] on img at bounding box center [489, 683] width 11 height 11
click at [516, 161] on div "Enter skills..." at bounding box center [511, 164] width 60 height 14
click at [1082, 445] on form "Project title PayCub Payroll - SAAS Startup Company PayCub Payroll Project indu…" at bounding box center [728, 416] width 800 height 748
click at [485, 602] on img at bounding box center [489, 596] width 11 height 11
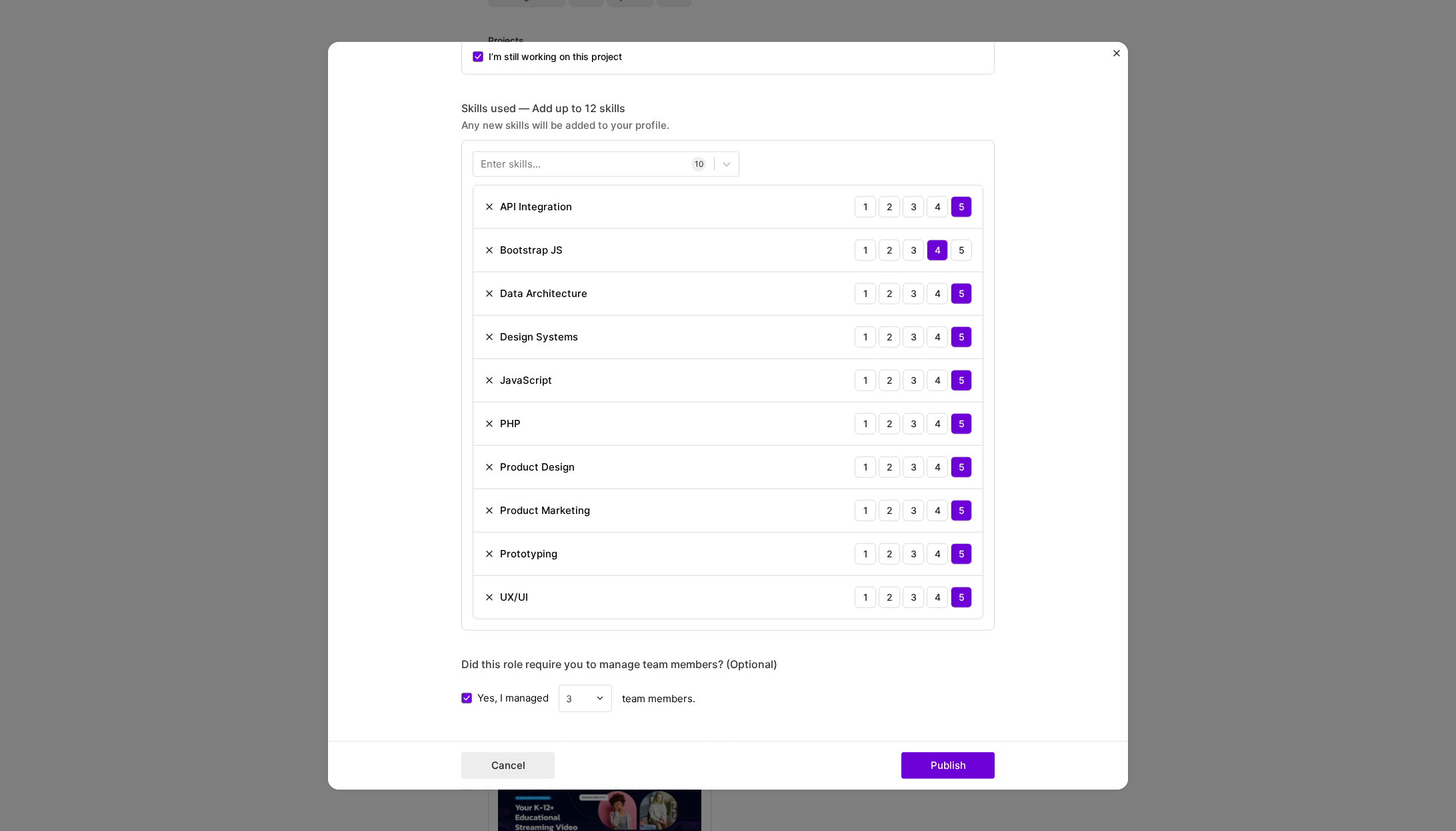
click at [484, 161] on div "Enter skills..." at bounding box center [511, 164] width 60 height 14
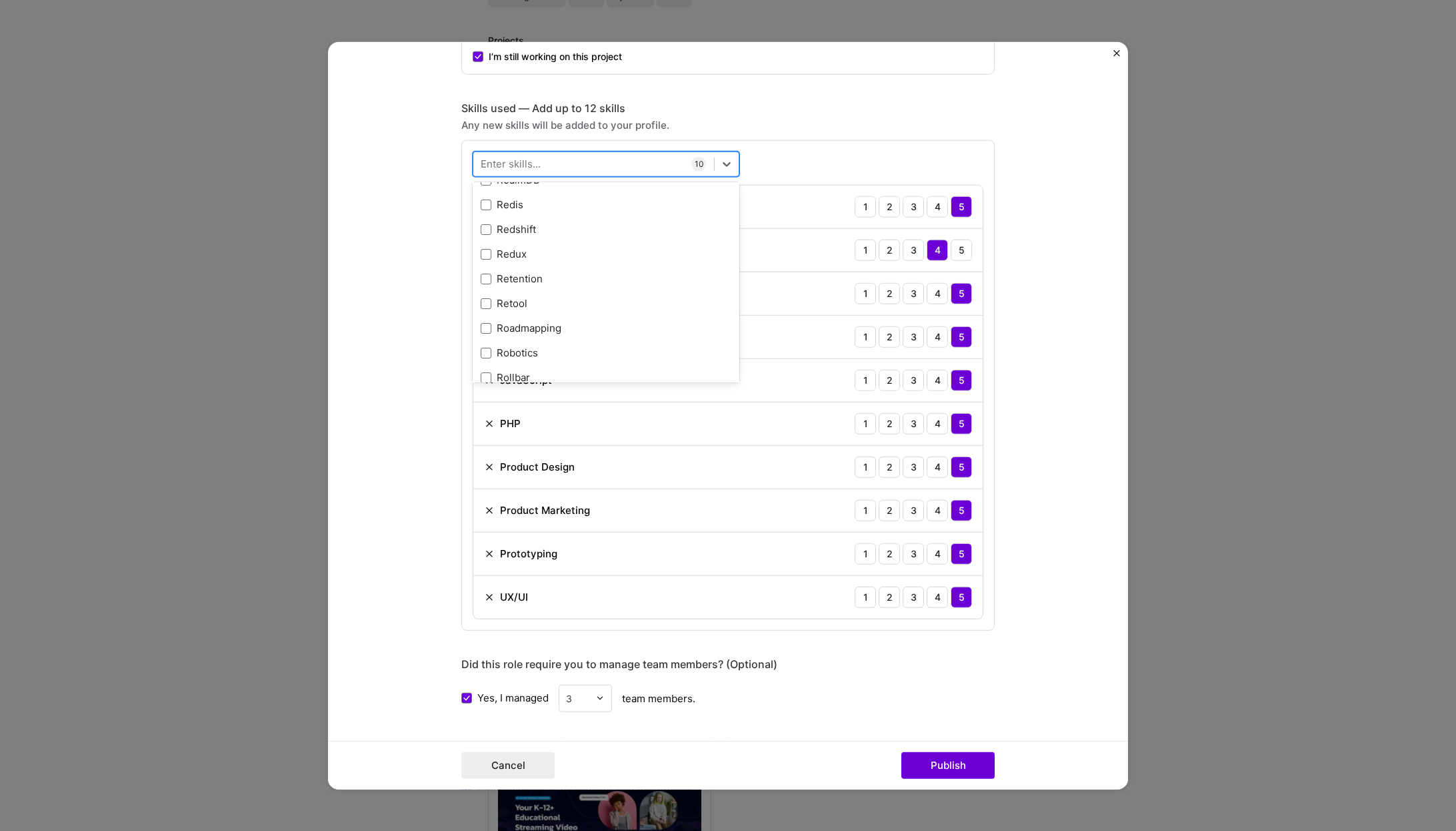
click at [541, 166] on div at bounding box center [594, 163] width 241 height 22
click at [484, 219] on span at bounding box center [486, 218] width 11 height 11
click at [0, 0] on input "checkbox" at bounding box center [0, 0] width 0 height 0
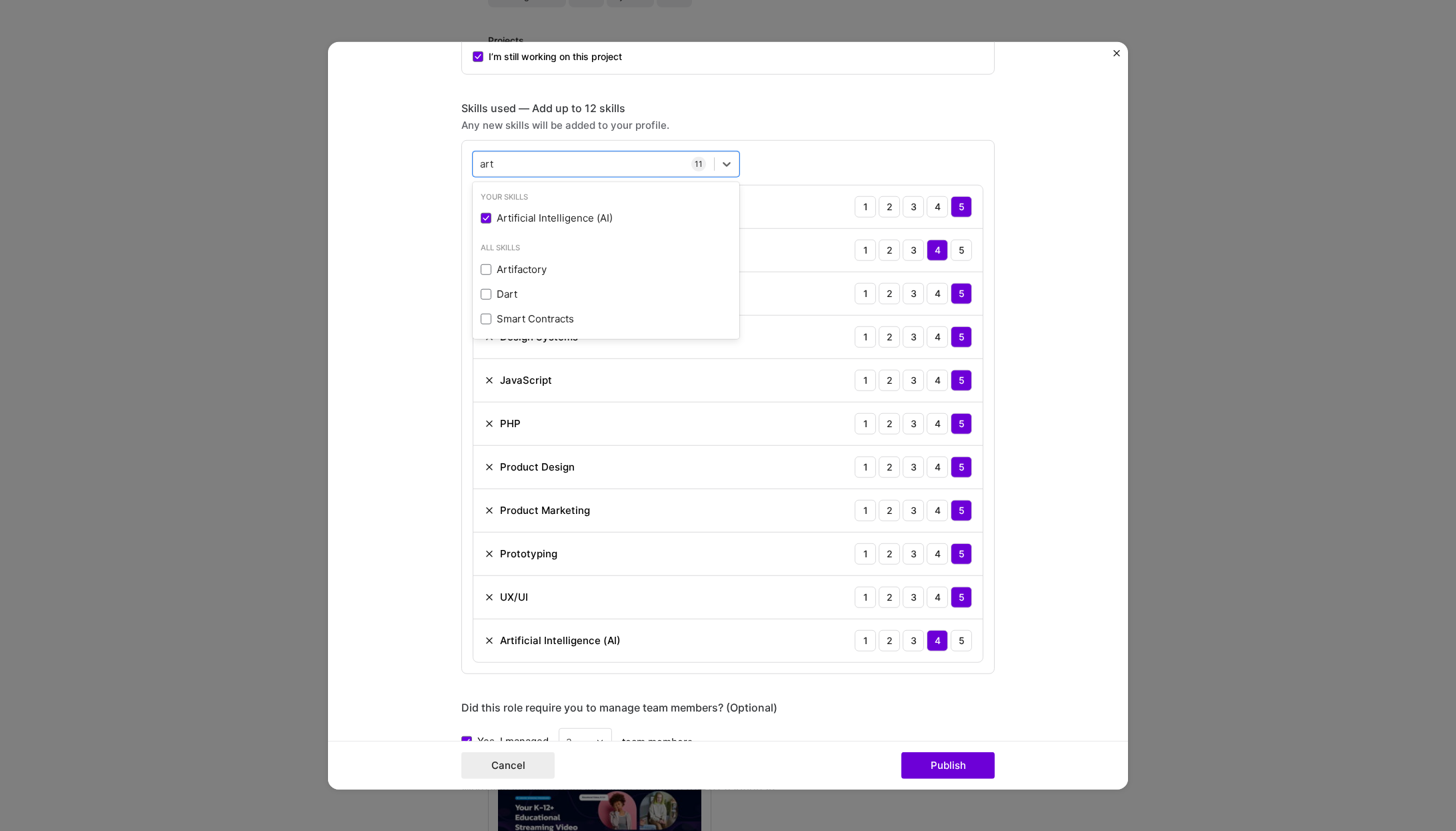
type input "art"
click at [1052, 432] on form "Project title PayCub Payroll - SAAS Startup Company PayCub Payroll Project indu…" at bounding box center [728, 416] width 800 height 748
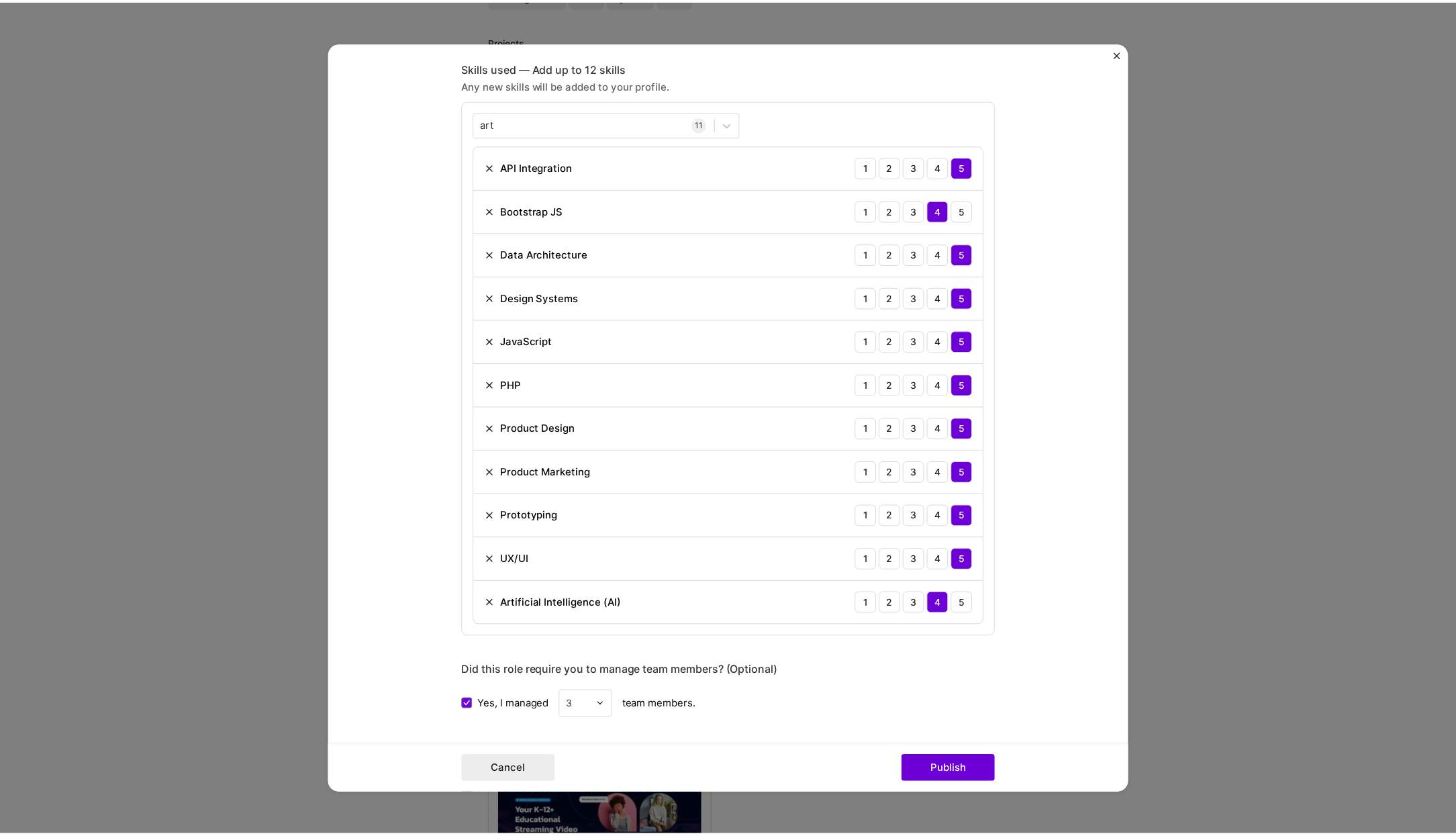
scroll to position [1222, 0]
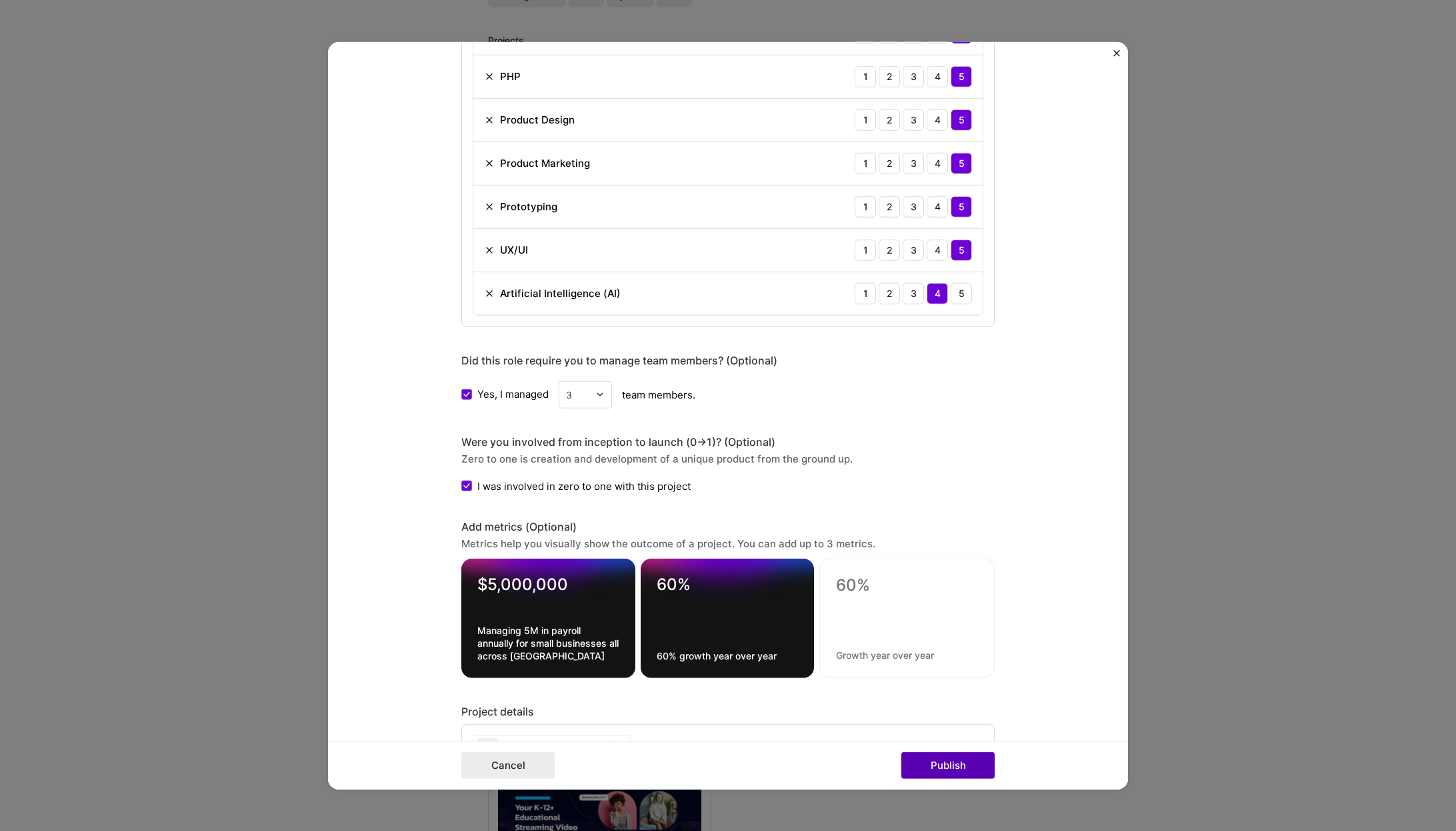
click at [940, 767] on button "Publish" at bounding box center [948, 765] width 93 height 27
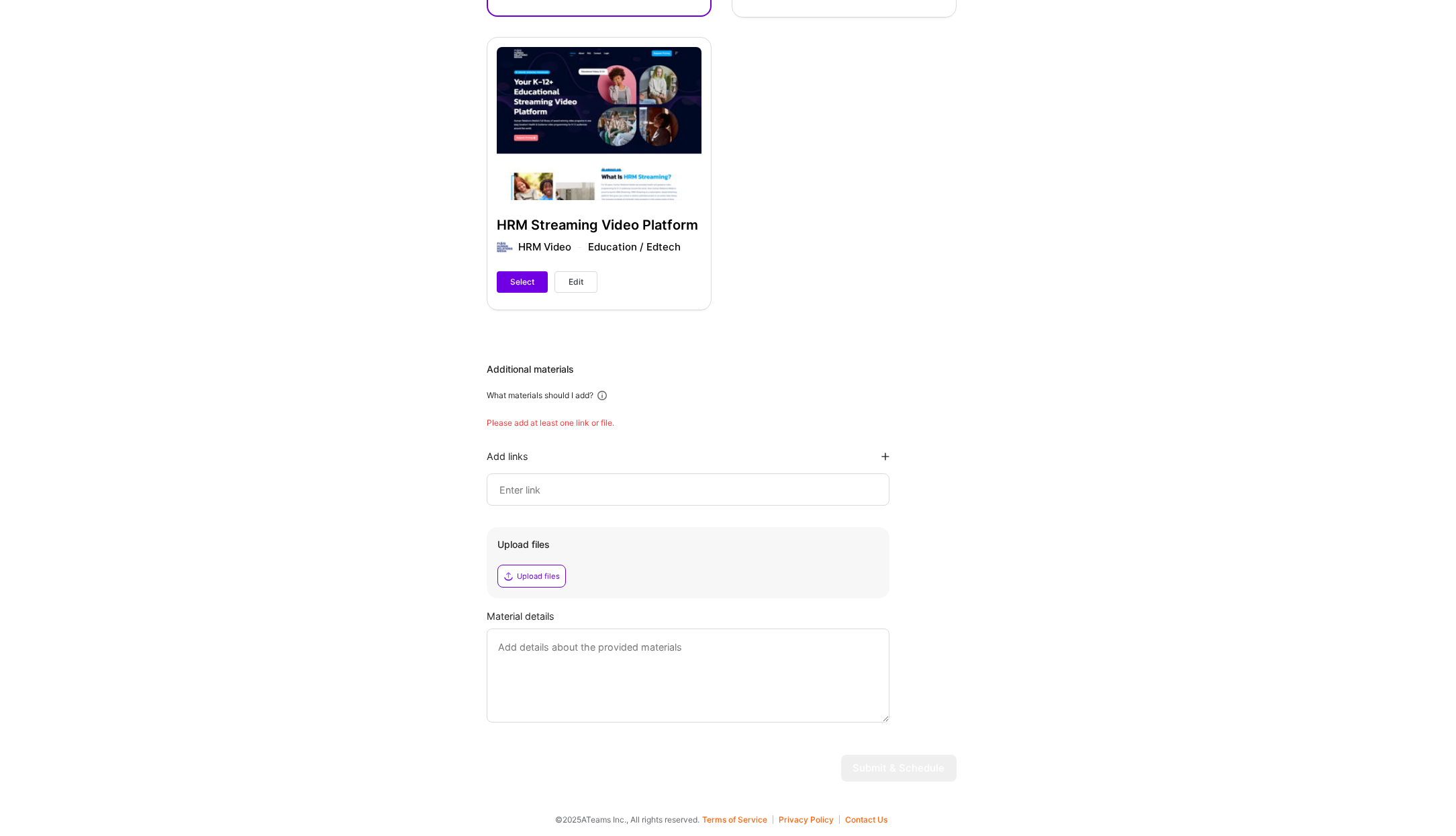
scroll to position [995, 0]
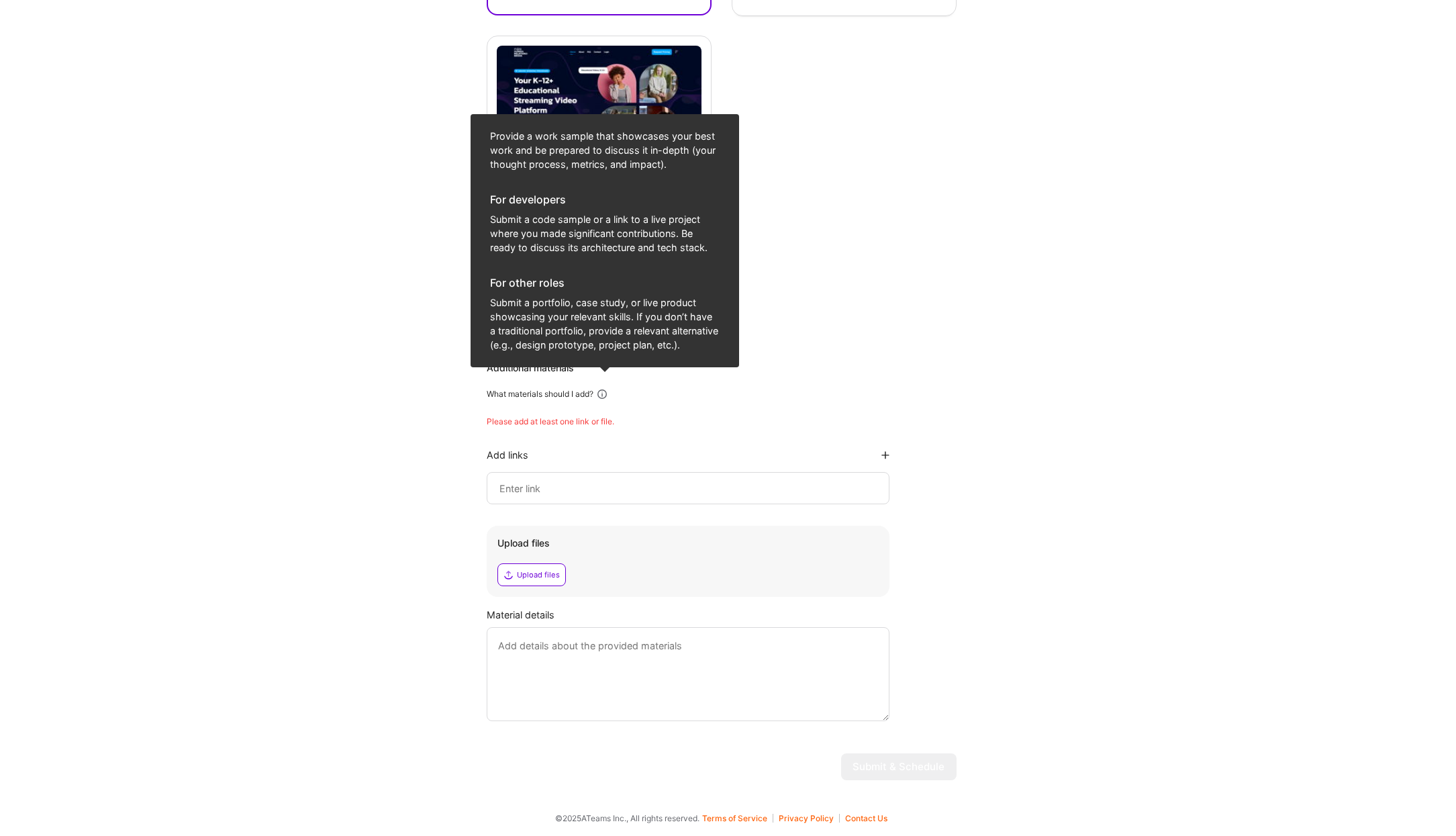
click at [607, 396] on icon at bounding box center [602, 394] width 12 height 12
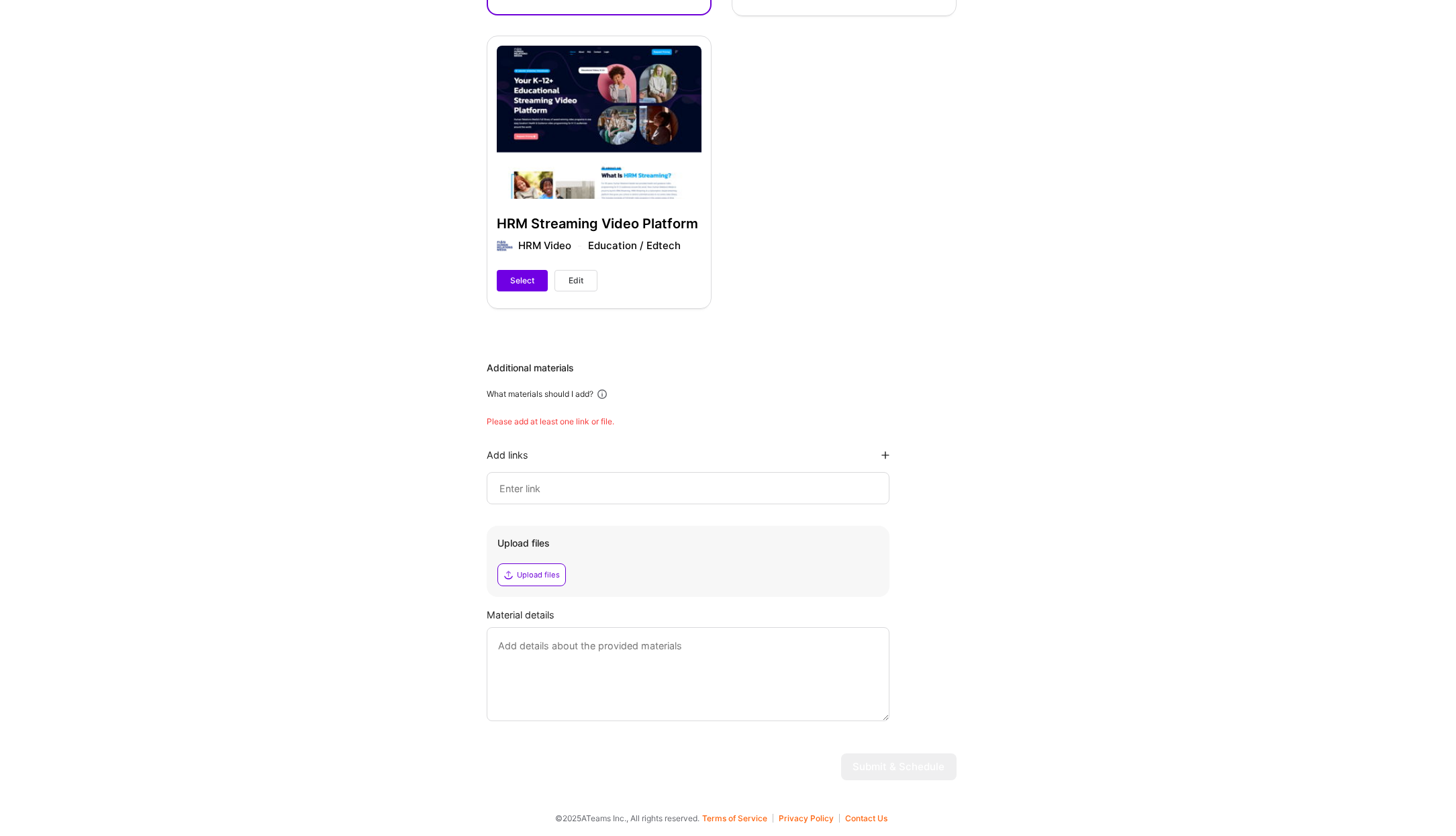
click at [586, 481] on input at bounding box center [689, 488] width 380 height 16
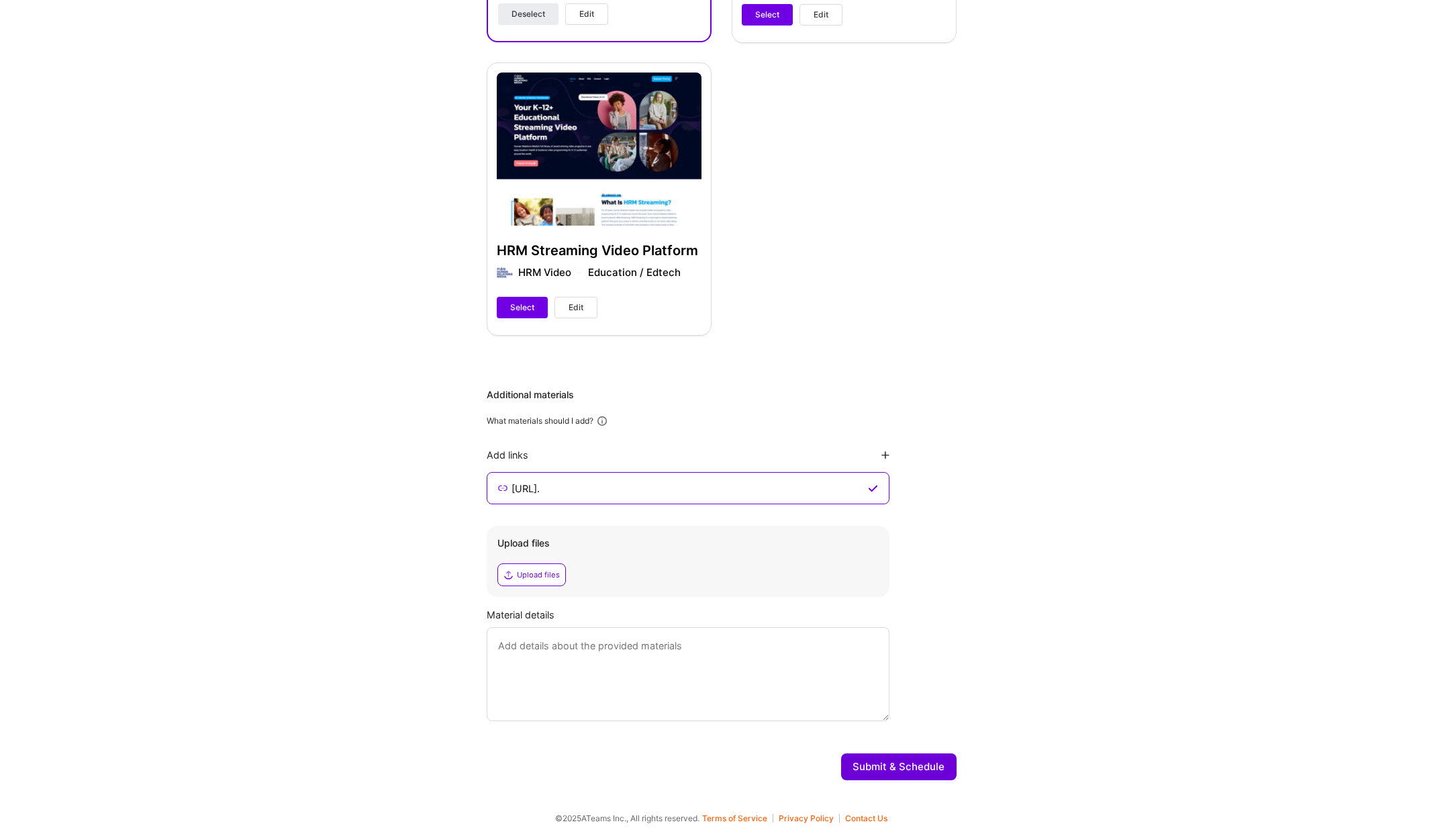
scroll to position [969, 0]
type input "[URL][DOMAIN_NAME]"
click at [679, 650] on textarea at bounding box center [688, 673] width 403 height 94
click at [607, 663] on textarea at bounding box center [688, 673] width 403 height 94
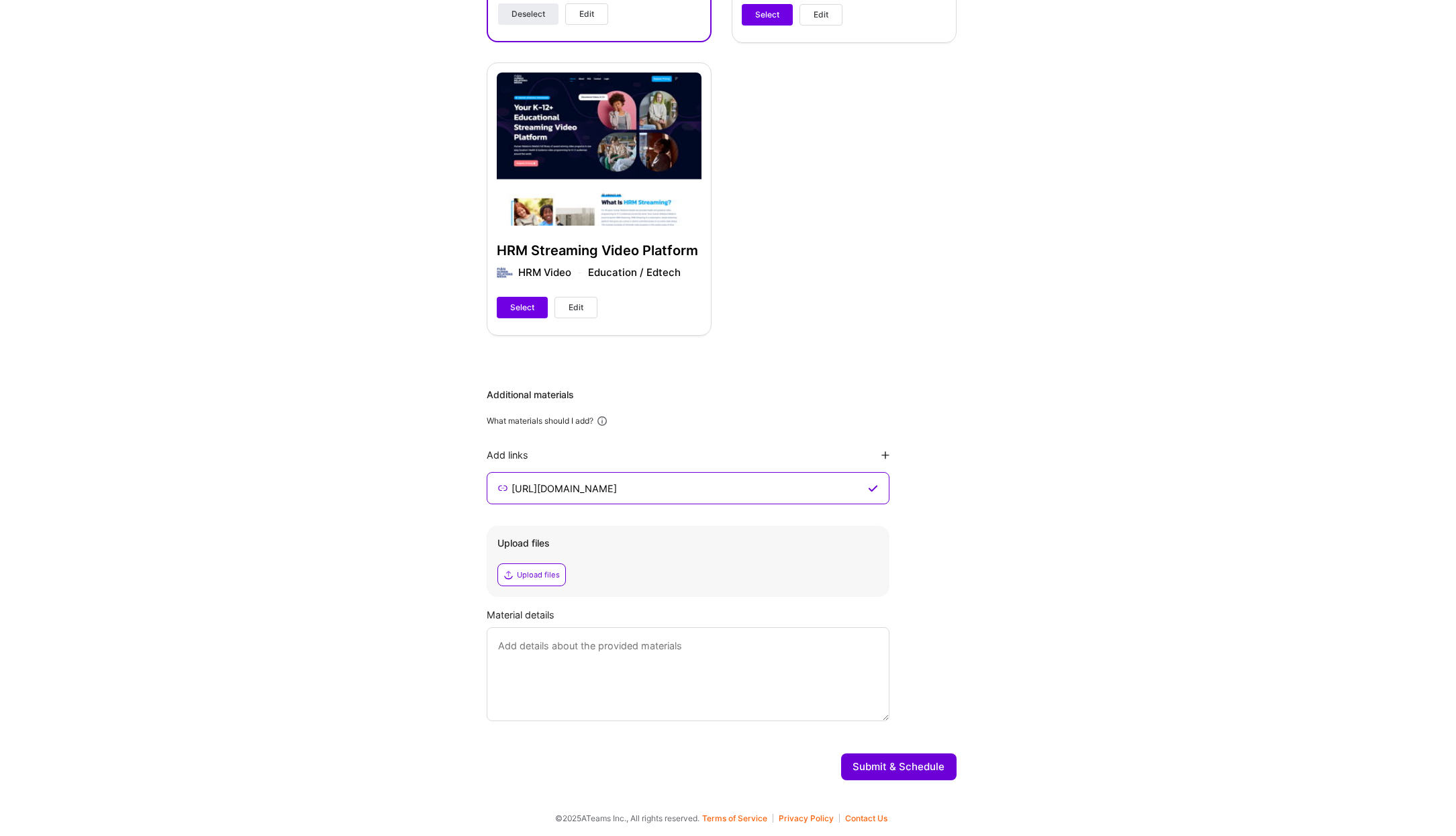
paste textarea "PayCub is a modern Canadian payroll platform built for small businesses, handli…"
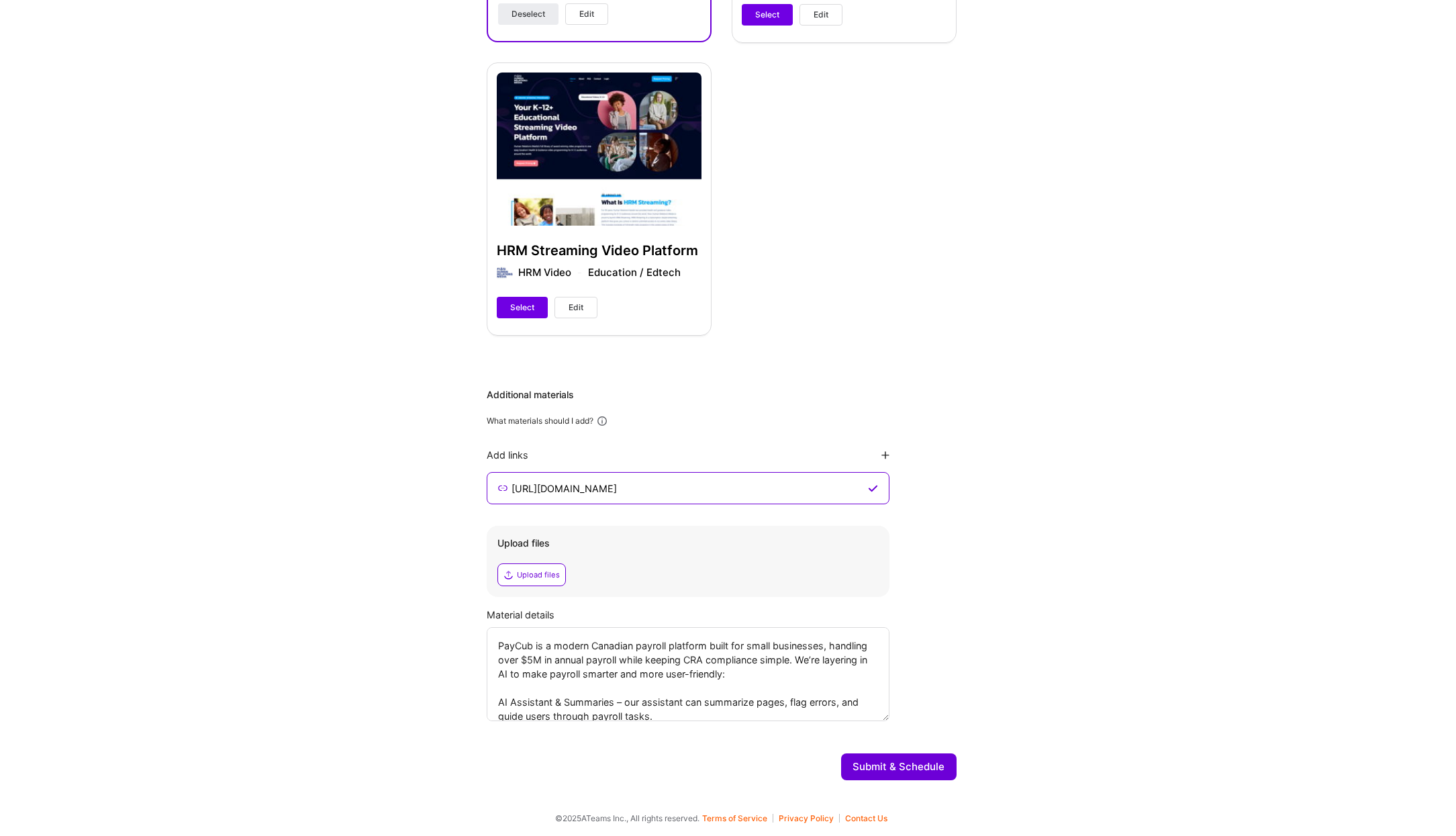
click at [797, 673] on textarea "PayCub is a modern Canadian payroll platform built for small businesses, handli…" at bounding box center [688, 673] width 403 height 94
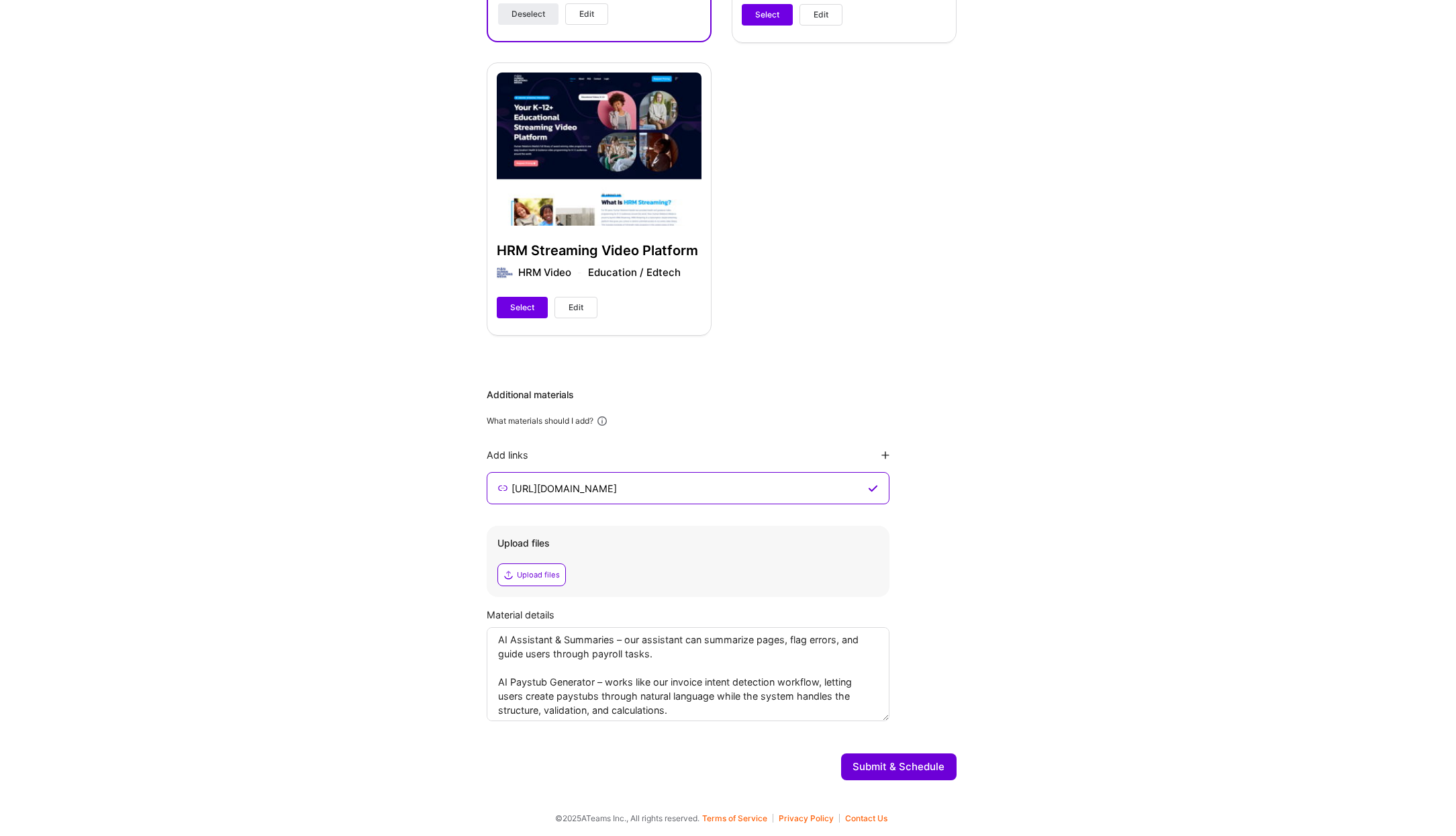
scroll to position [76, 0]
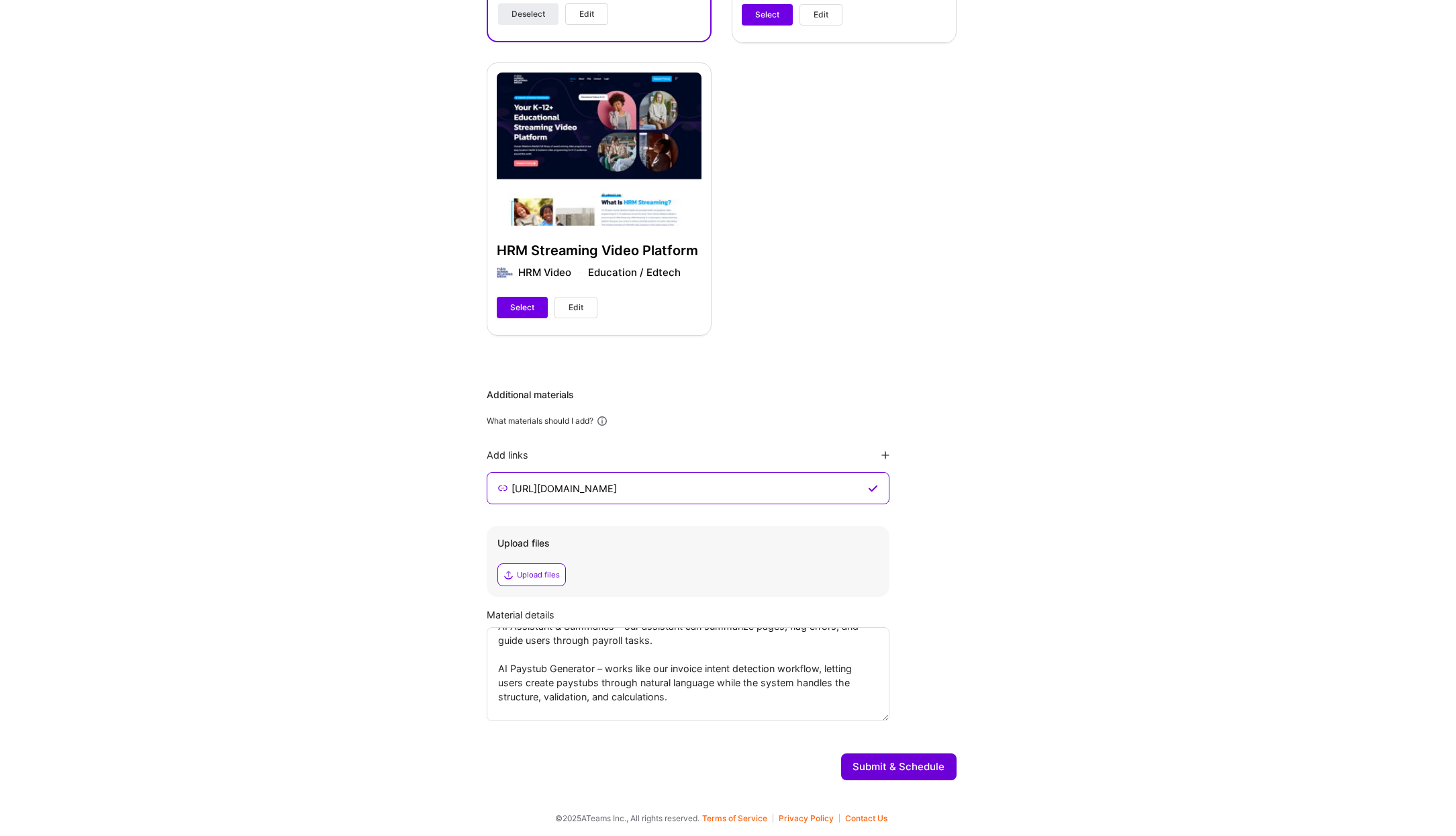
drag, startPoint x: 701, startPoint y: 669, endPoint x: 607, endPoint y: 664, distance: 94.1
click at [607, 664] on textarea "PayCub is a modern Canadian payroll platform built for small businesses, handli…" at bounding box center [688, 673] width 403 height 94
drag, startPoint x: 606, startPoint y: 667, endPoint x: 707, endPoint y: 666, distance: 101.0
click at [707, 666] on textarea "PayCub is a modern Canadian payroll platform built for small businesses, handli…" at bounding box center [688, 673] width 403 height 94
click at [705, 667] on textarea "PayCub is a modern Canadian payroll platform built for small businesses, handli…" at bounding box center [688, 673] width 403 height 94
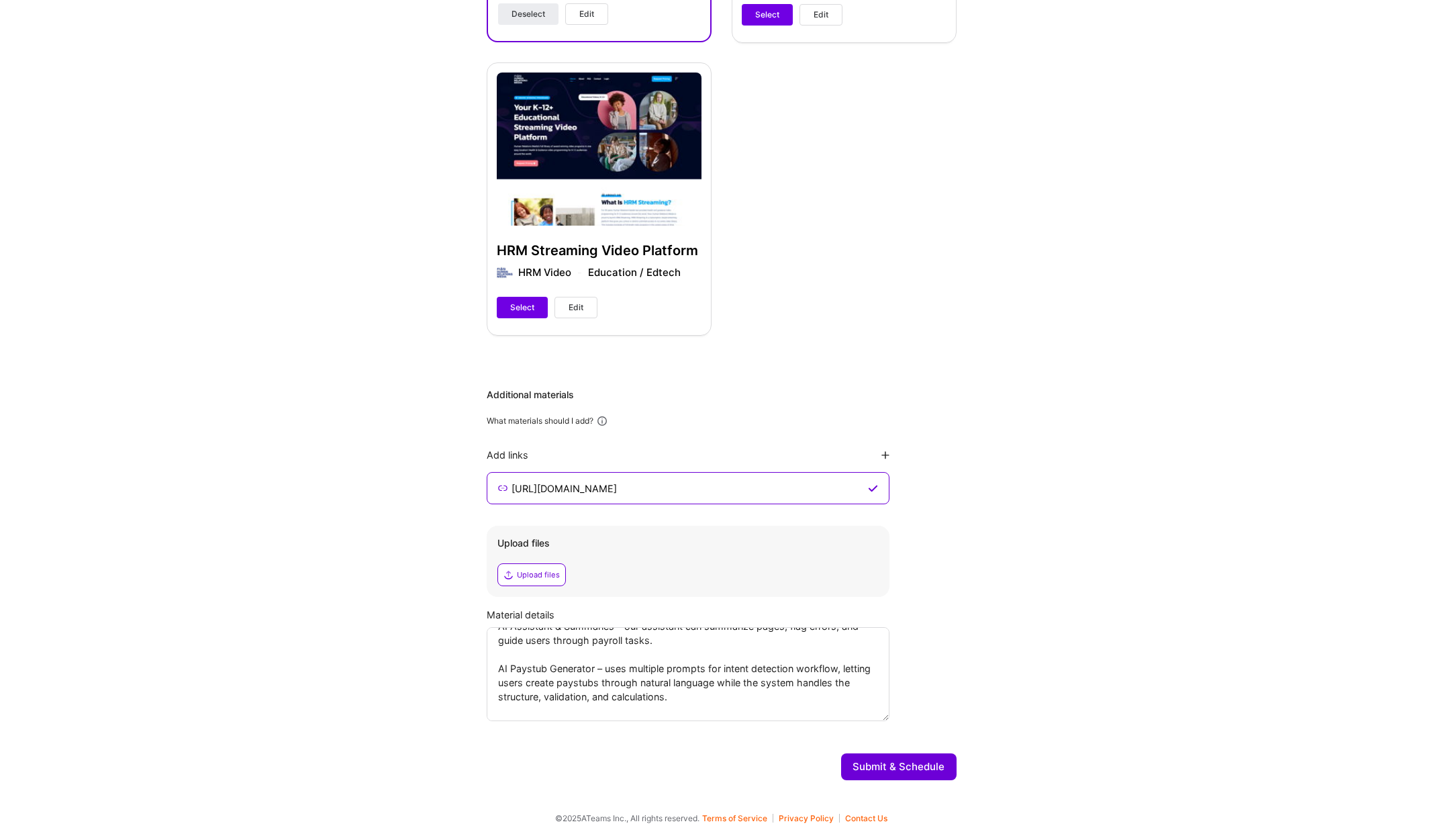
drag, startPoint x: 604, startPoint y: 670, endPoint x: 705, endPoint y: 670, distance: 101.0
click at [705, 670] on textarea "PayCub is a modern Canadian payroll platform built for small businesses, handli…" at bounding box center [688, 673] width 403 height 94
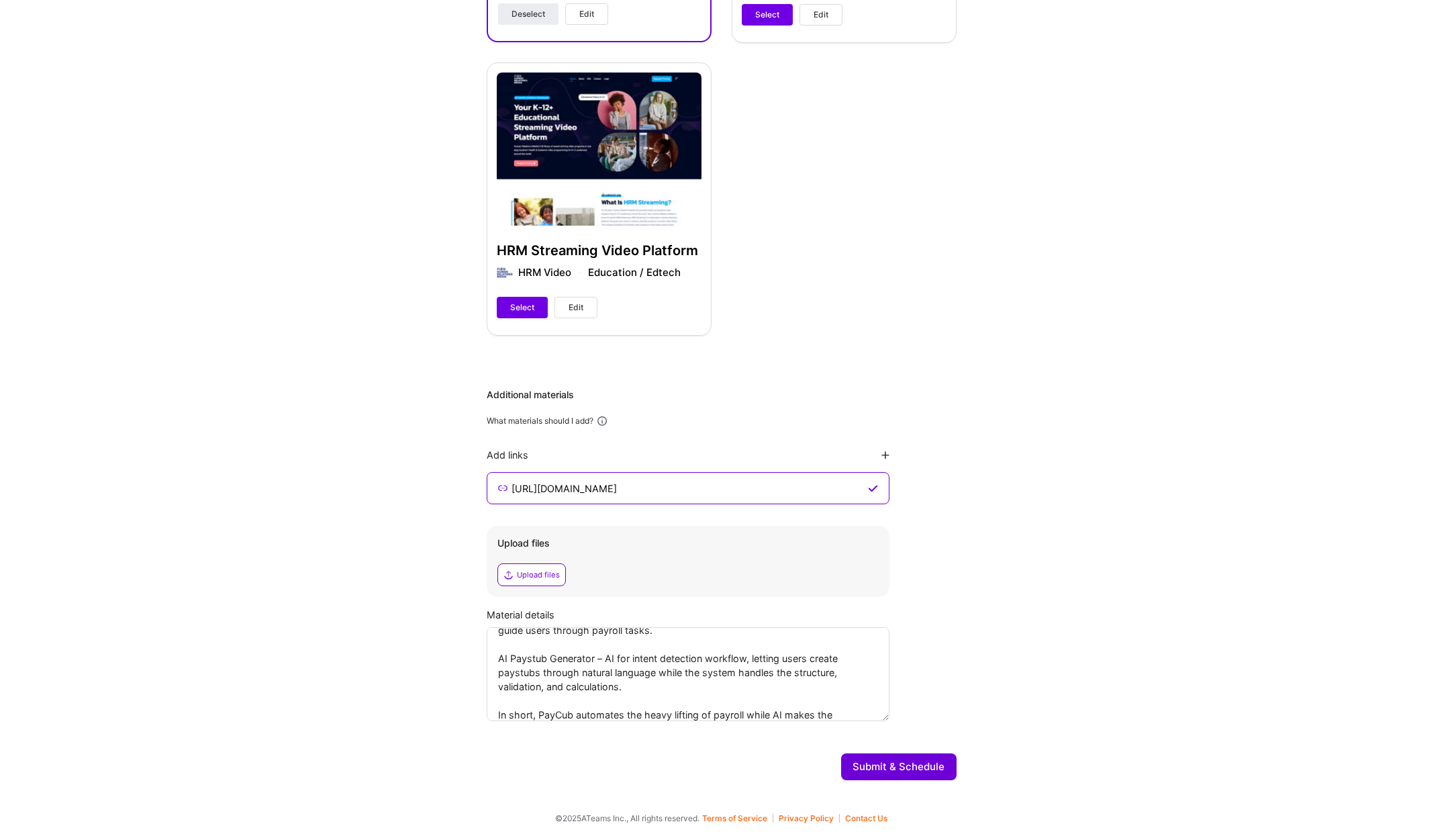
scroll to position [113, 0]
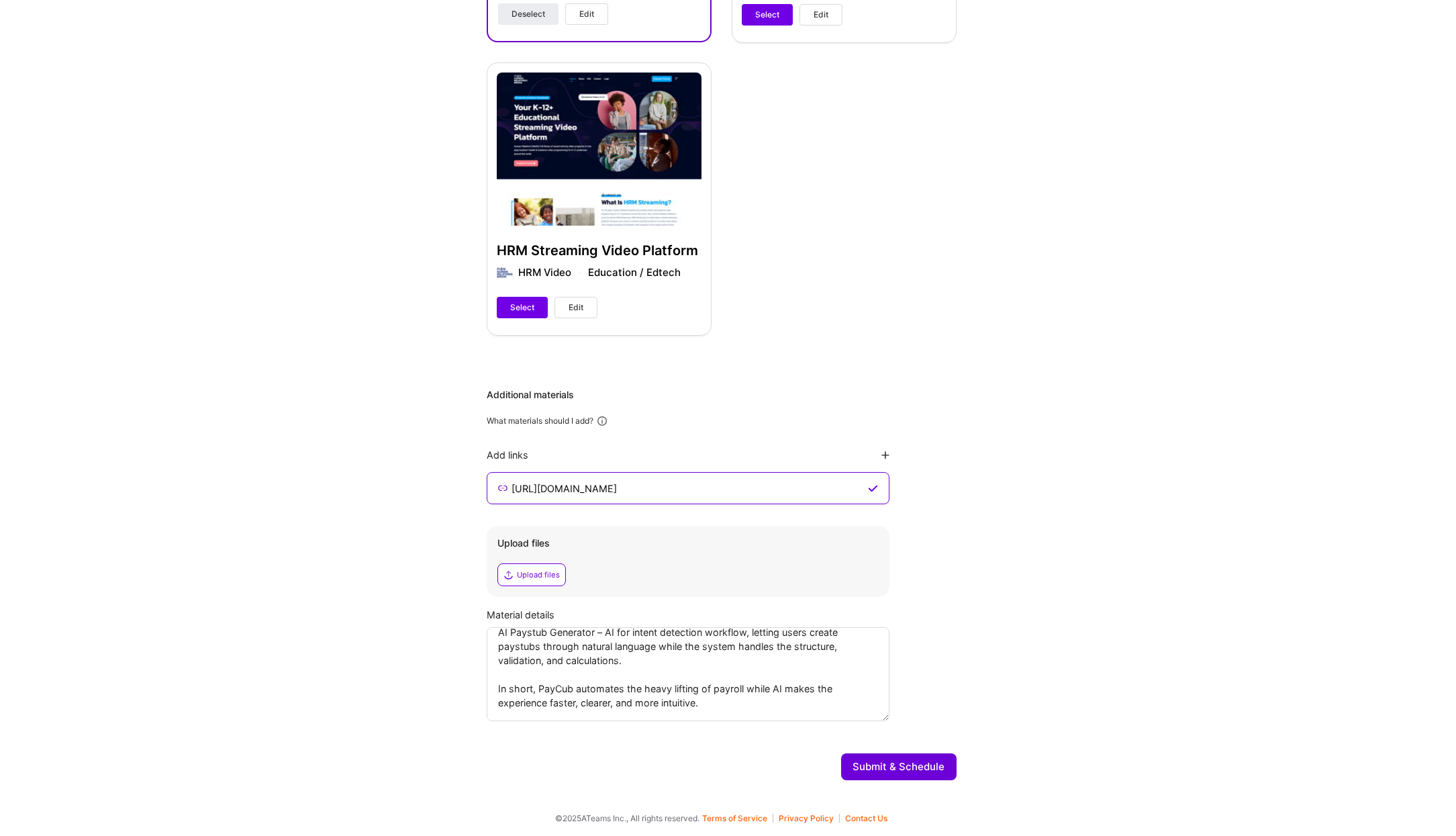
click at [742, 702] on textarea "PayCub is a modern Canadian payroll platform built for small businesses, handli…" at bounding box center [688, 673] width 403 height 94
type textarea "PayCub is a modern Canadian payroll platform built for small businesses, handli…"
click at [904, 763] on button "Submit & Schedule" at bounding box center [898, 766] width 115 height 27
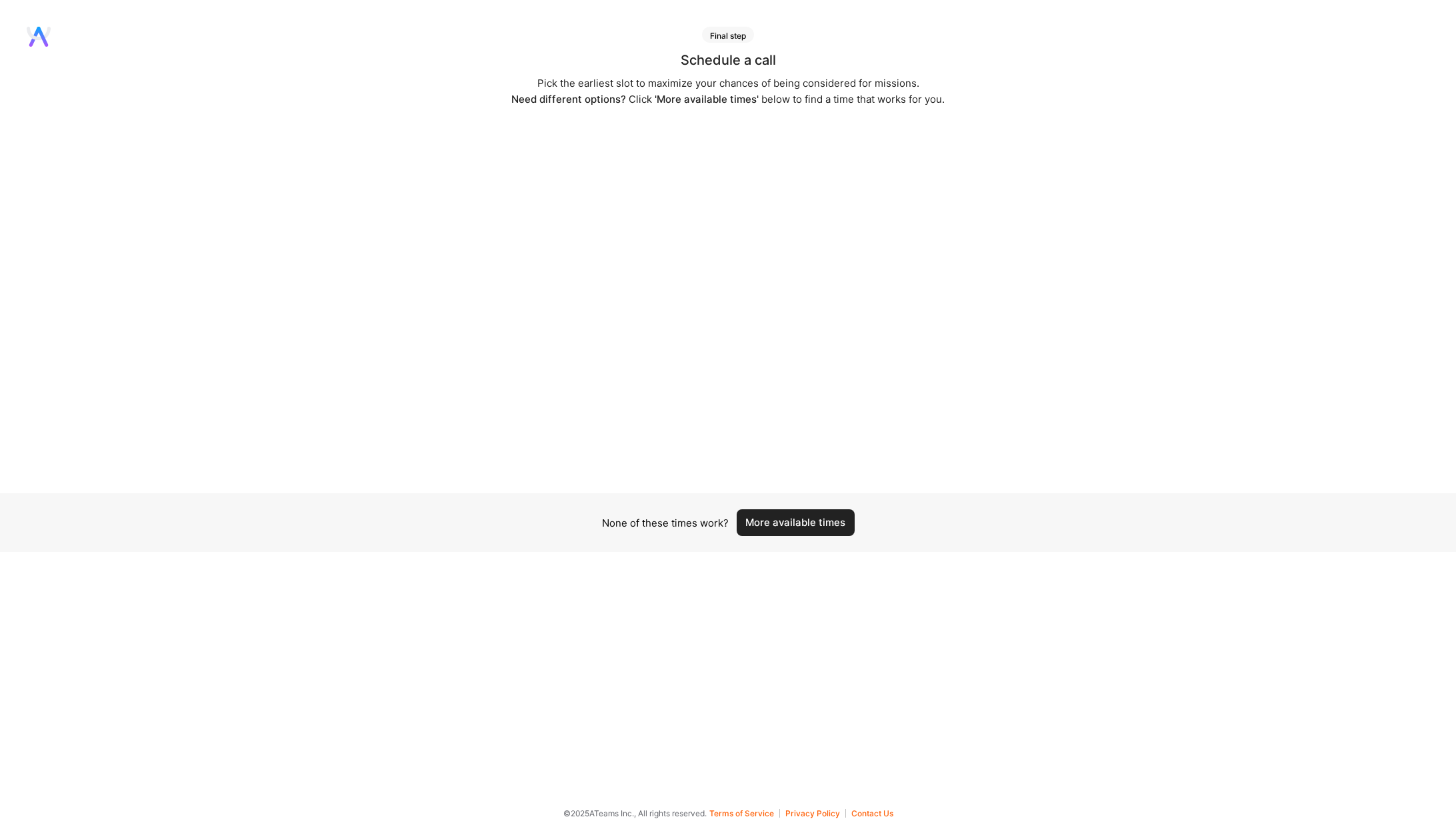
click at [821, 523] on button "More available times" at bounding box center [796, 523] width 118 height 27
